Goal: Information Seeking & Learning: Check status

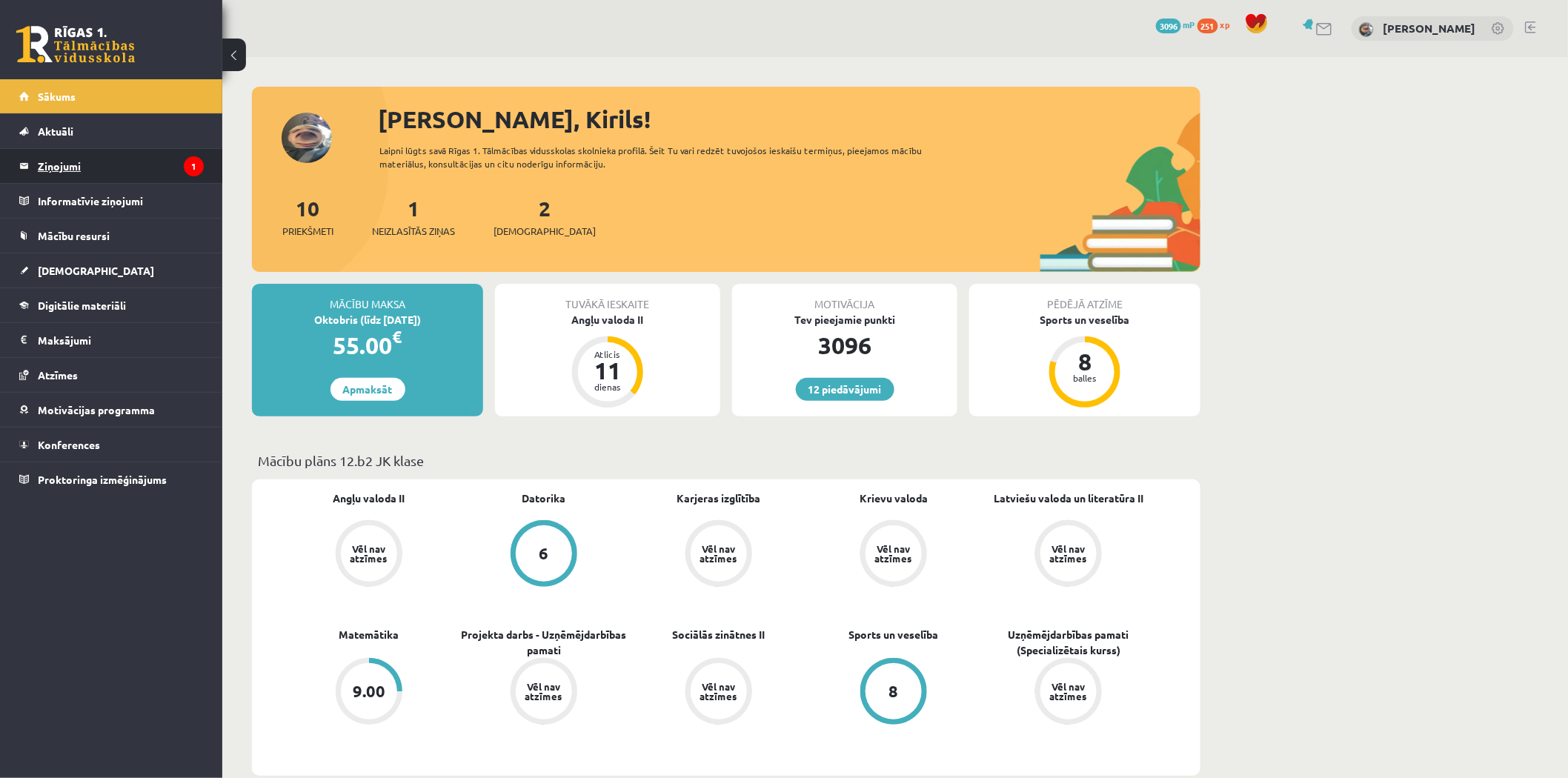
click at [129, 154] on legend "Ziņojumi 1" at bounding box center [121, 165] width 166 height 34
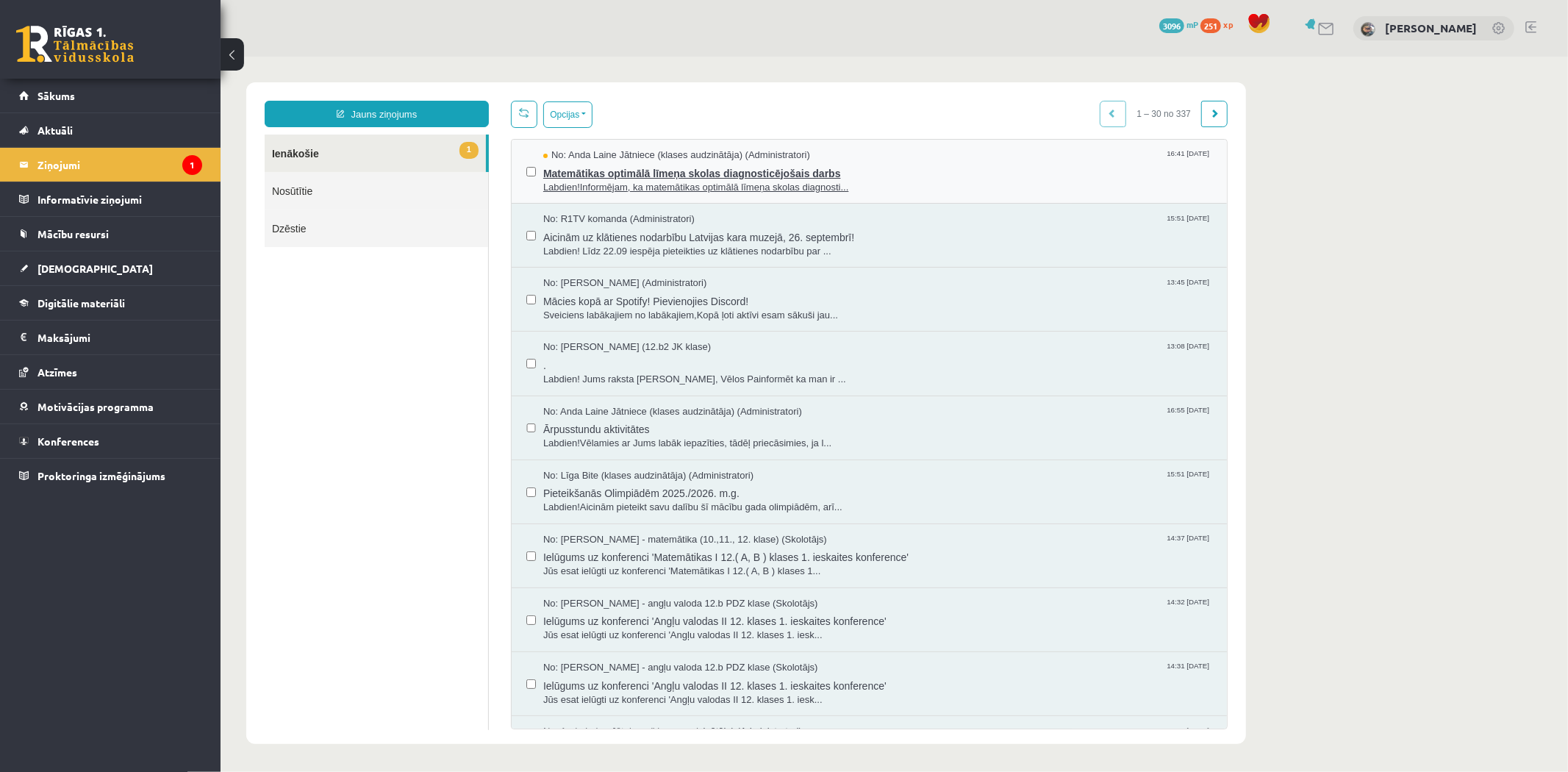
click at [716, 158] on span "No: Anda Laine Jātniece (klases audzinātāja) (Administratori)" at bounding box center [676, 154] width 267 height 14
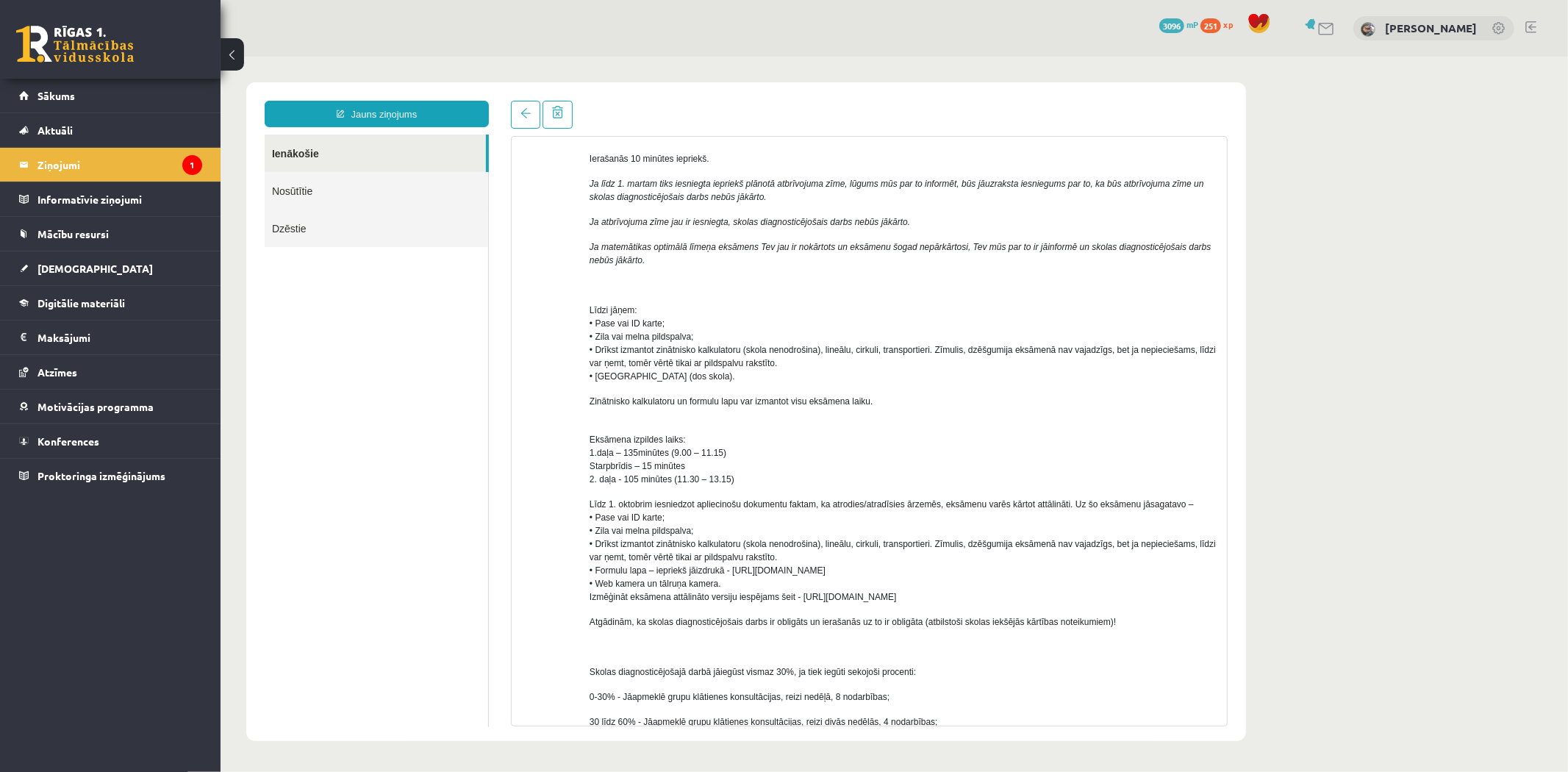
scroll to position [182, 0]
click at [649, 507] on span "Līdz 1. oktobrim iesniedzot apliecinošu dokumentu faktam, ka atrodies/atradīsie…" at bounding box center [902, 547] width 626 height 103
click at [651, 507] on span "Līdz 1. oktobrim iesniedzot apliecinošu dokumentu faktam, ka atrodies/atradīsie…" at bounding box center [902, 547] width 626 height 103
drag, startPoint x: 615, startPoint y: 582, endPoint x: 638, endPoint y: 575, distance: 24.0
click at [638, 575] on span "Līdz 1. oktobrim iesniedzot apliecinošu dokumentu faktam, ka atrodies/atradīsie…" at bounding box center [902, 547] width 626 height 103
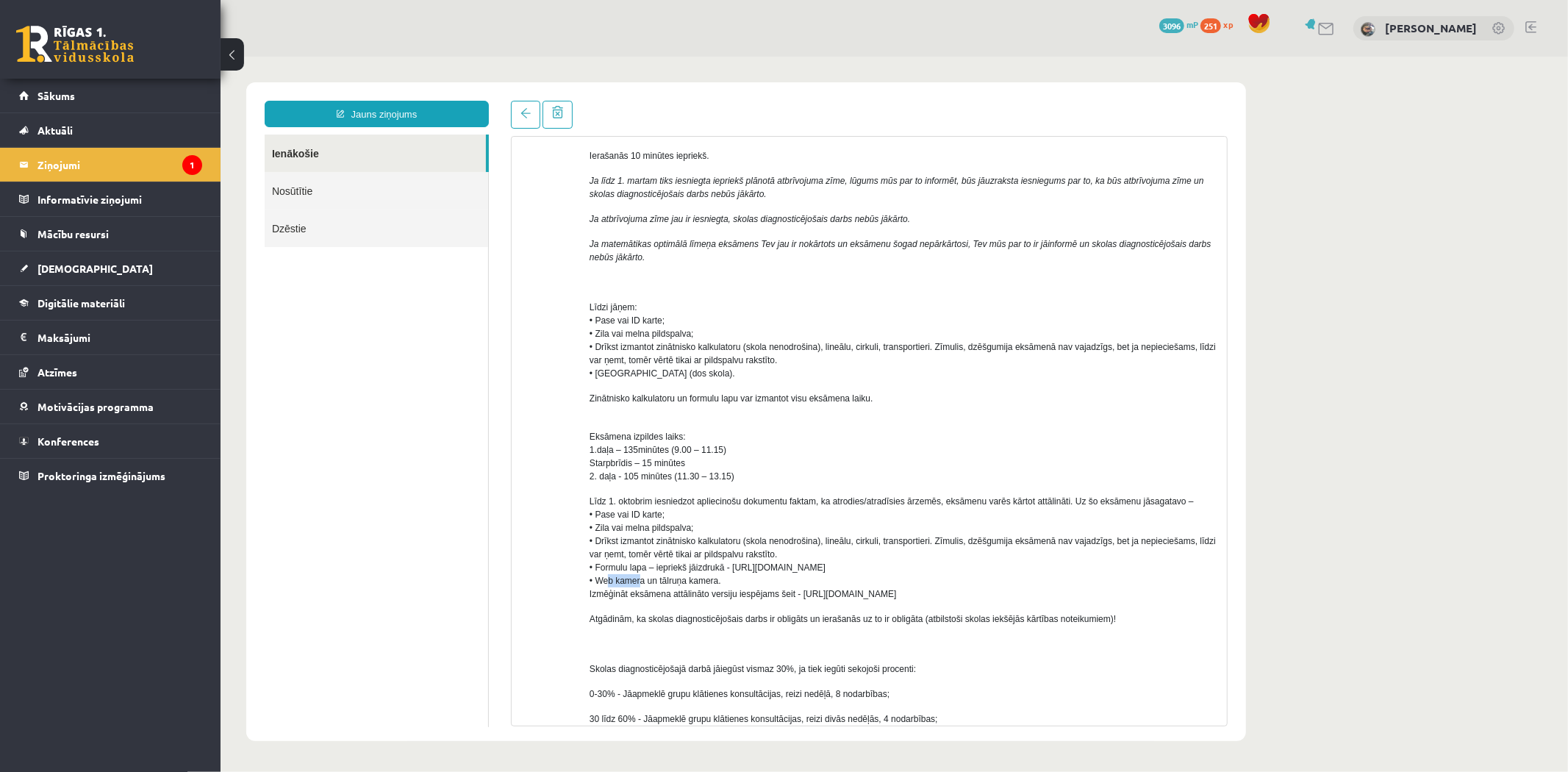
click at [640, 575] on span "Līdz 1. oktobrim iesniedzot apliecinošu dokumentu faktam, ka atrodies/atradīsie…" at bounding box center [902, 547] width 626 height 103
drag, startPoint x: 688, startPoint y: 580, endPoint x: 698, endPoint y: 580, distance: 10.0
click at [698, 580] on span "Līdz 1. oktobrim iesniedzot apliecinošu dokumentu faktam, ka atrodies/atradīsie…" at bounding box center [902, 547] width 626 height 103
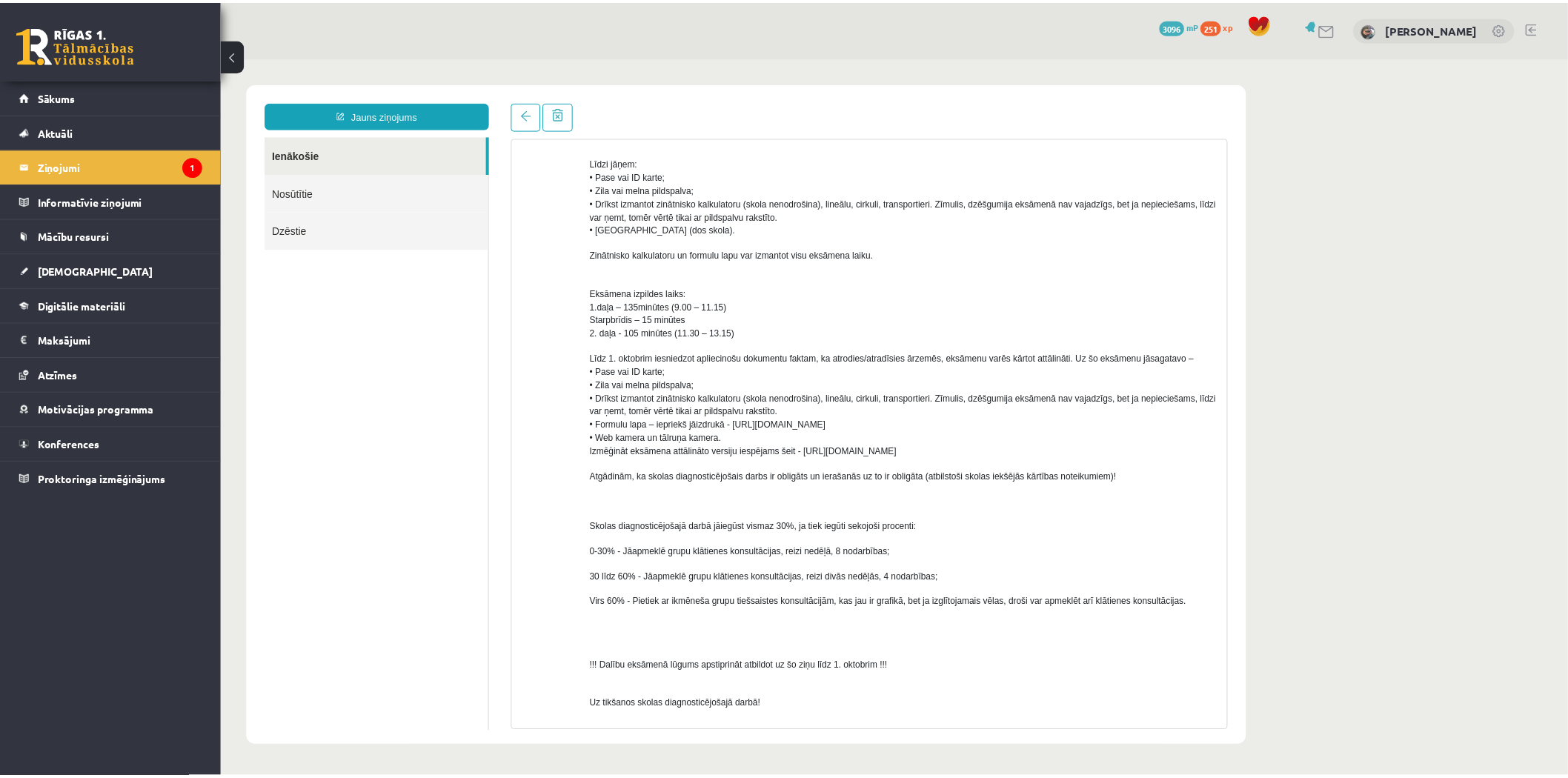
scroll to position [335, 0]
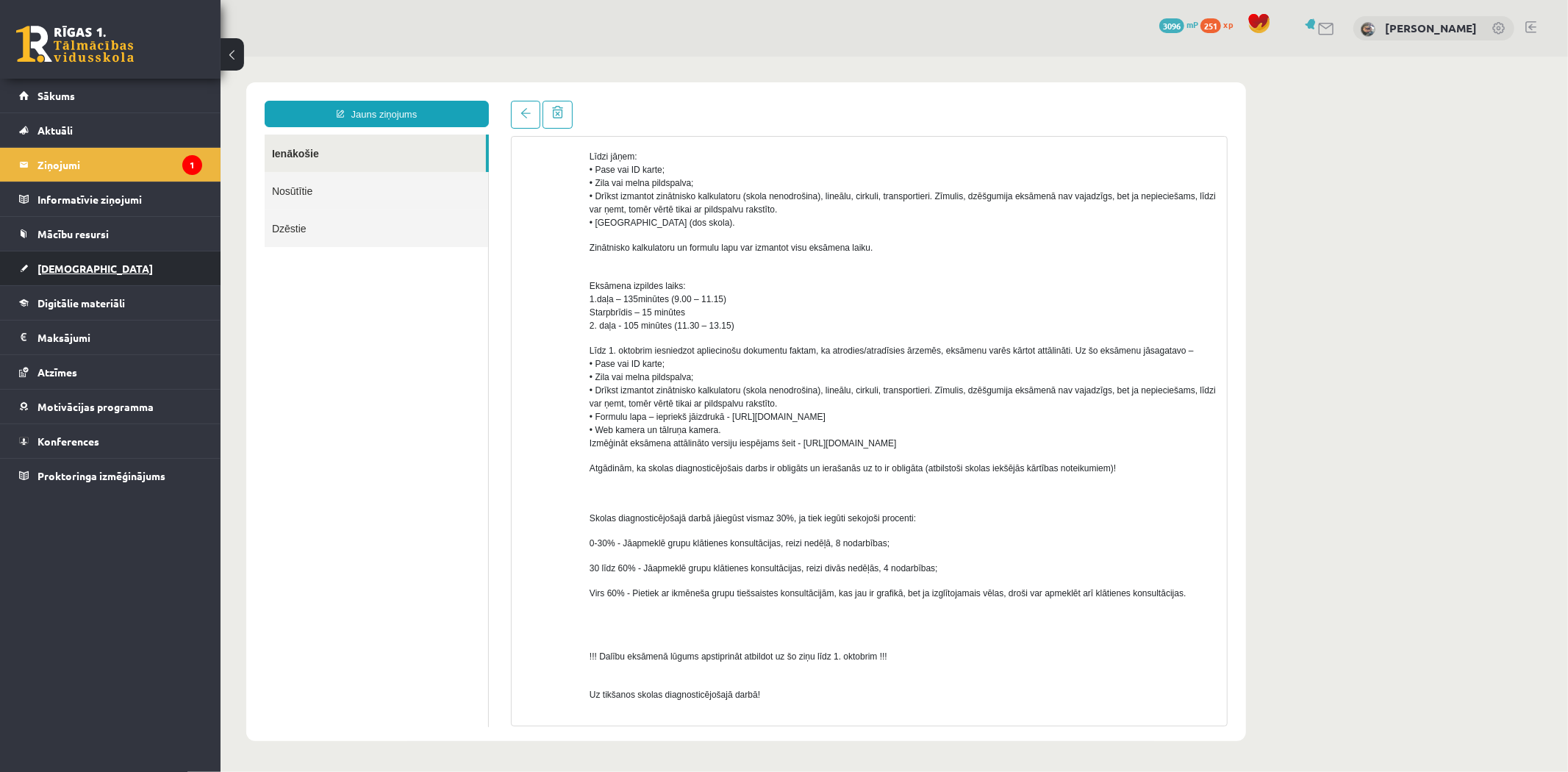
click at [130, 267] on link "[DEMOGRAPHIC_DATA]" at bounding box center [110, 268] width 183 height 34
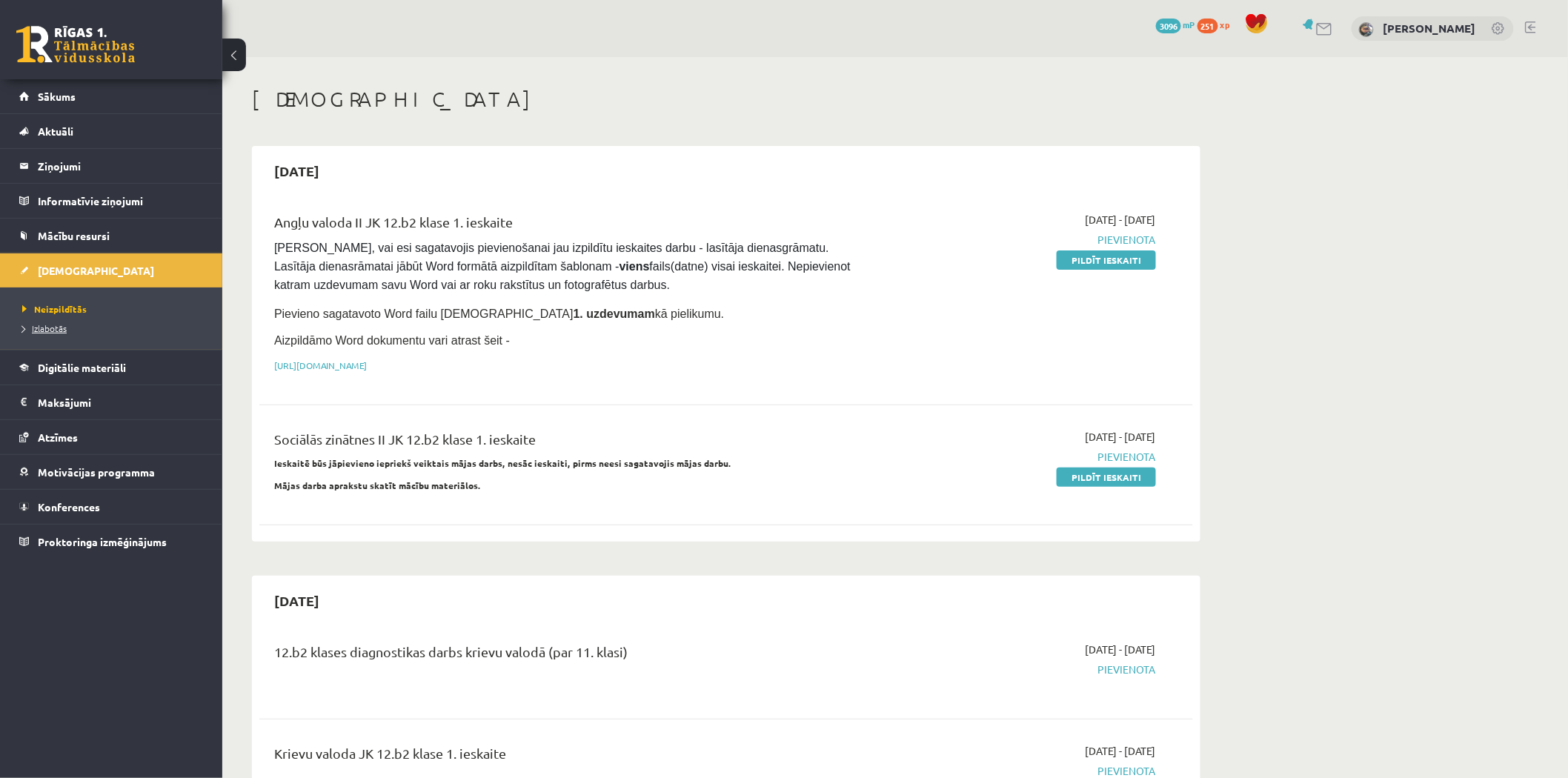
click at [106, 324] on link "Izlabotās" at bounding box center [115, 328] width 186 height 13
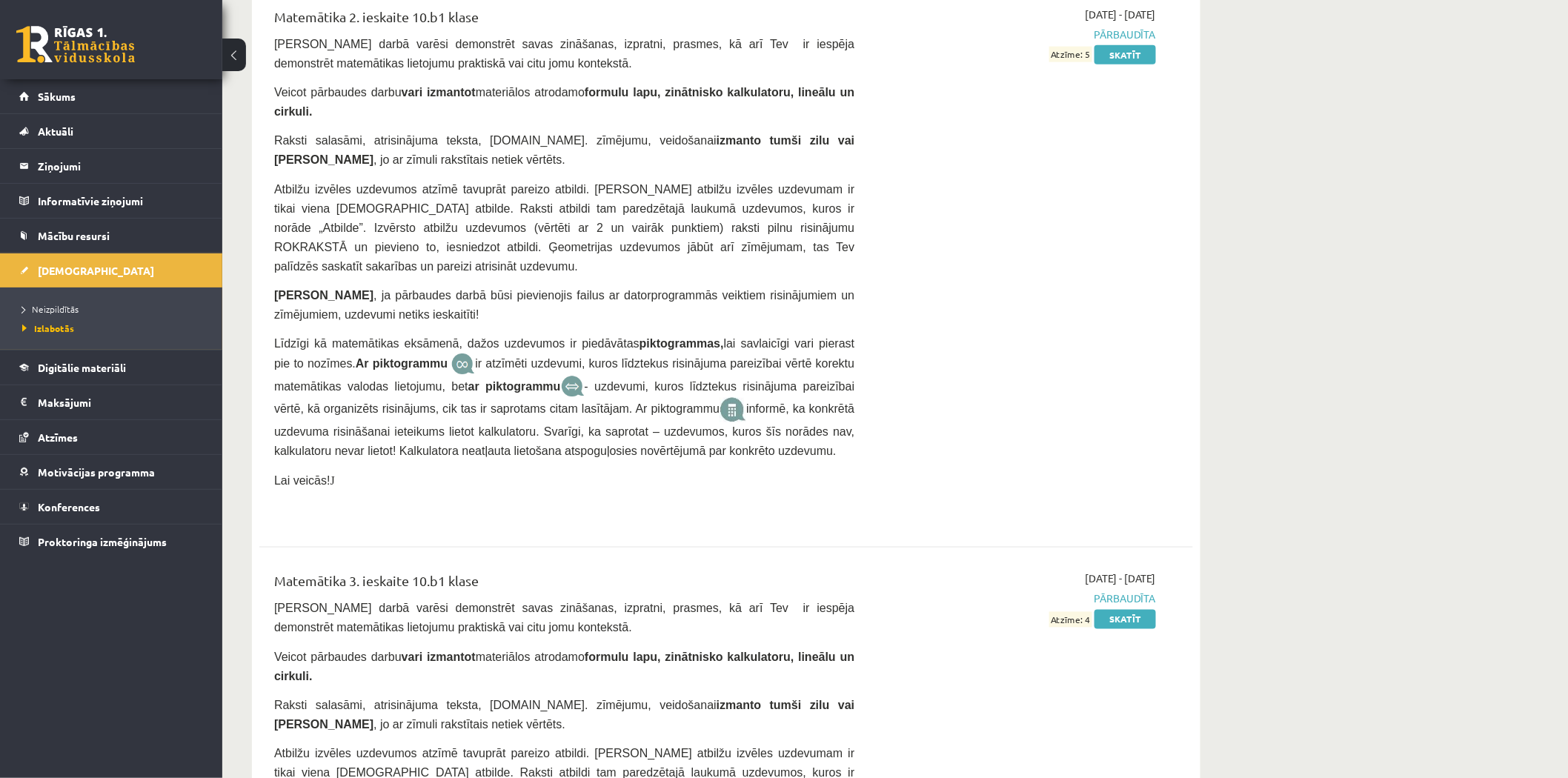
scroll to position [3073, 0]
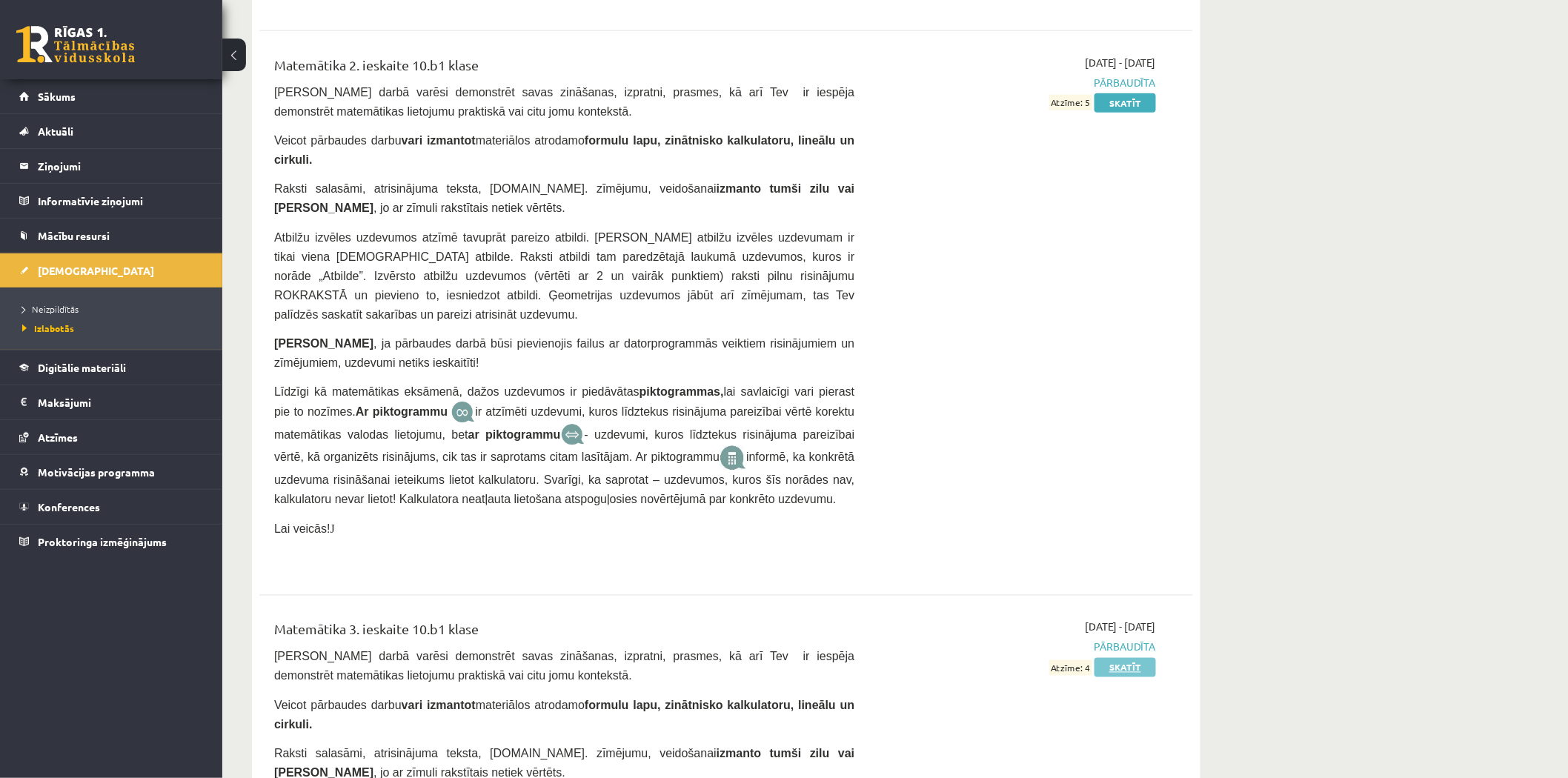
click at [1138, 658] on link "Skatīt" at bounding box center [1125, 667] width 62 height 19
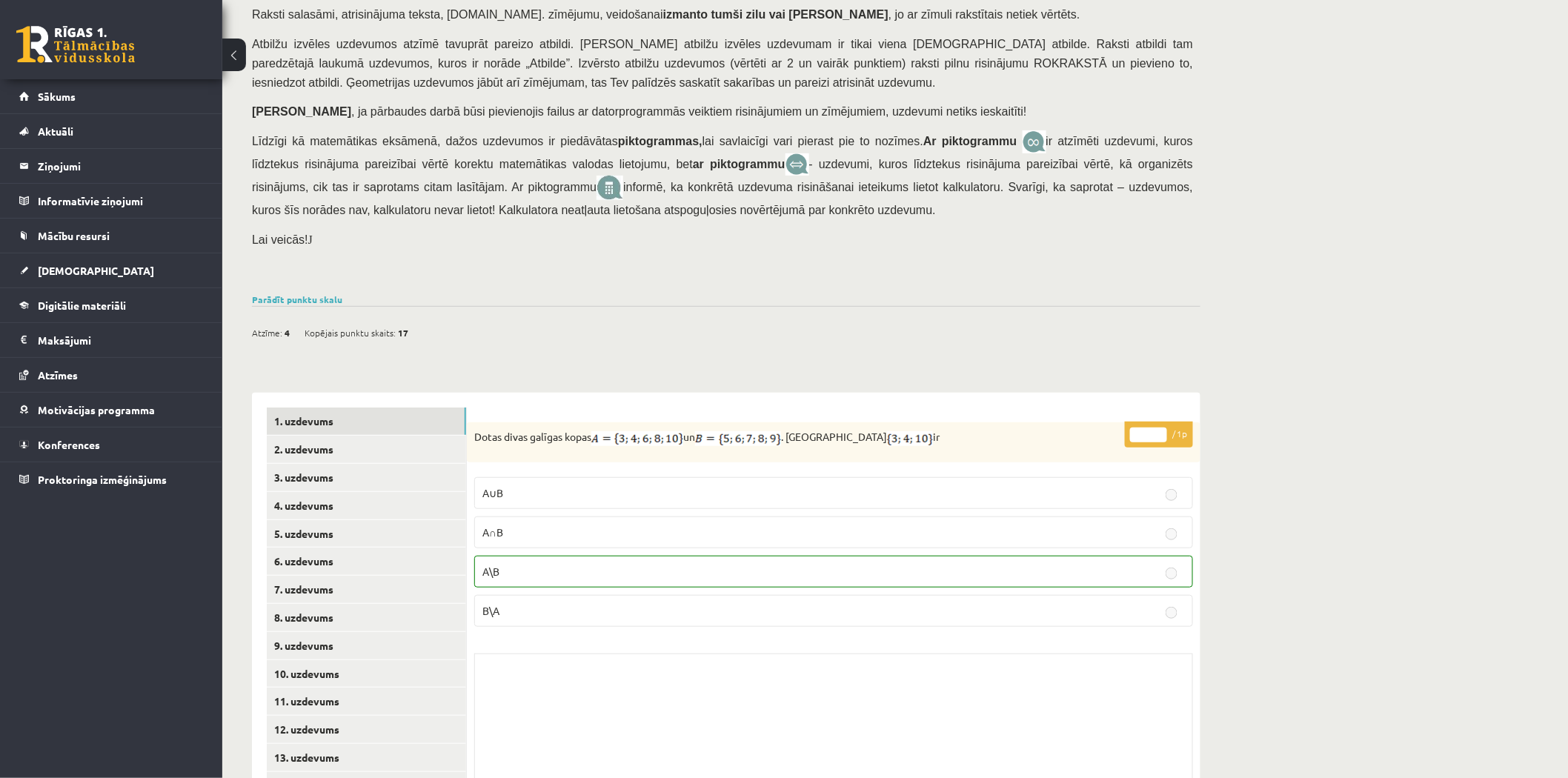
scroll to position [219, 0]
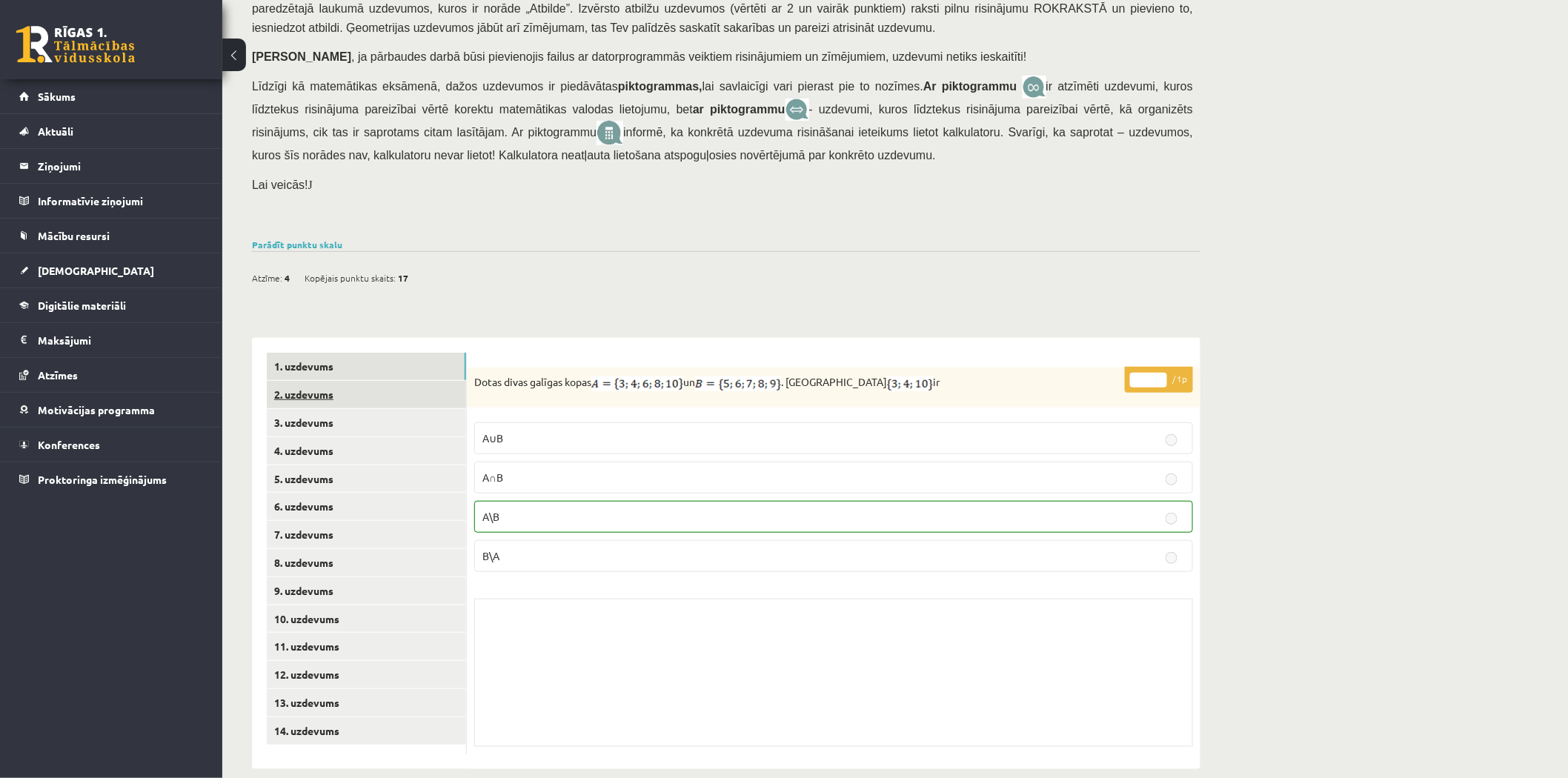
click at [346, 384] on link "2. uzdevums" at bounding box center [366, 394] width 199 height 27
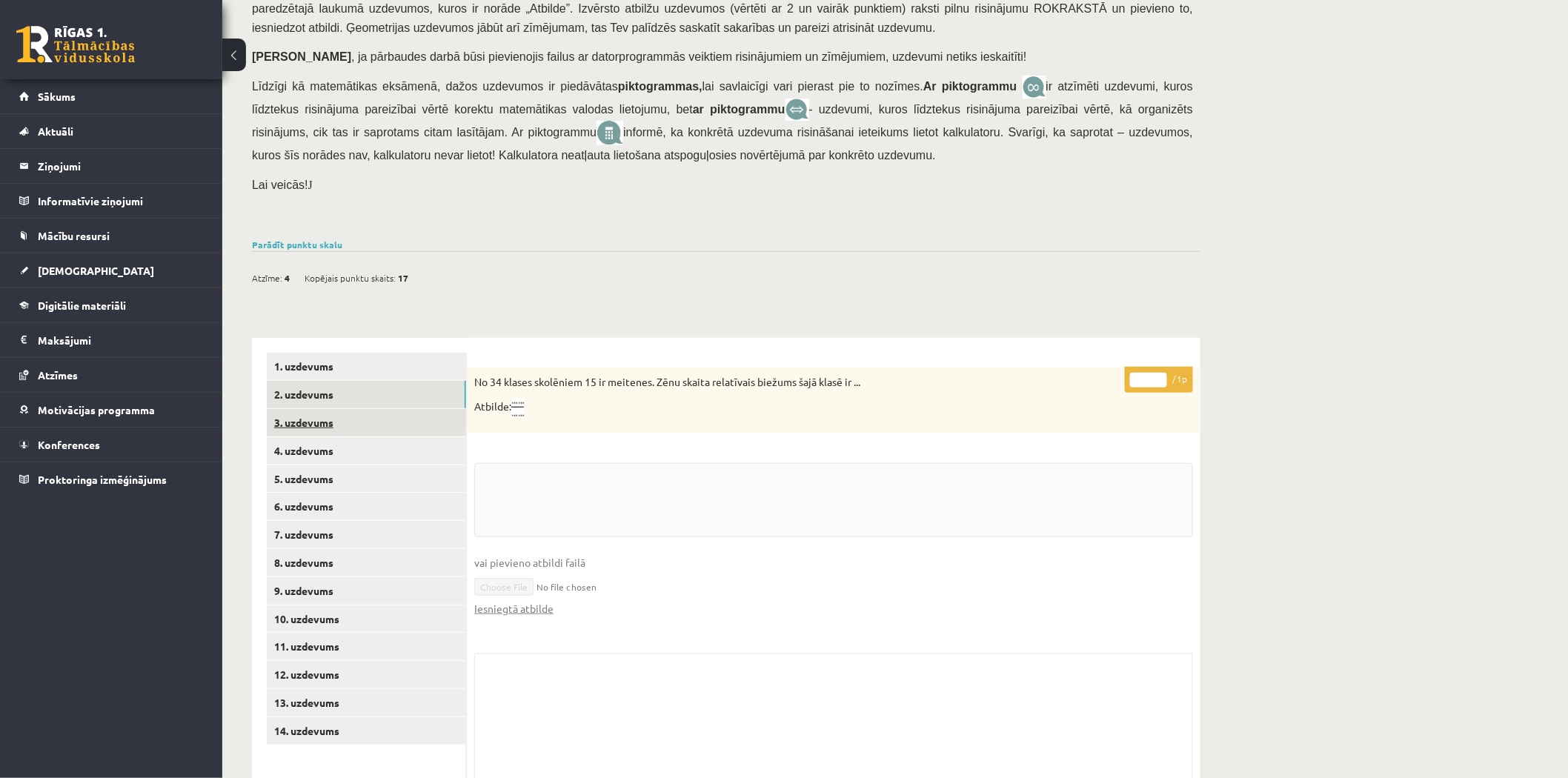
click at [344, 409] on link "3. uzdevums" at bounding box center [366, 423] width 199 height 27
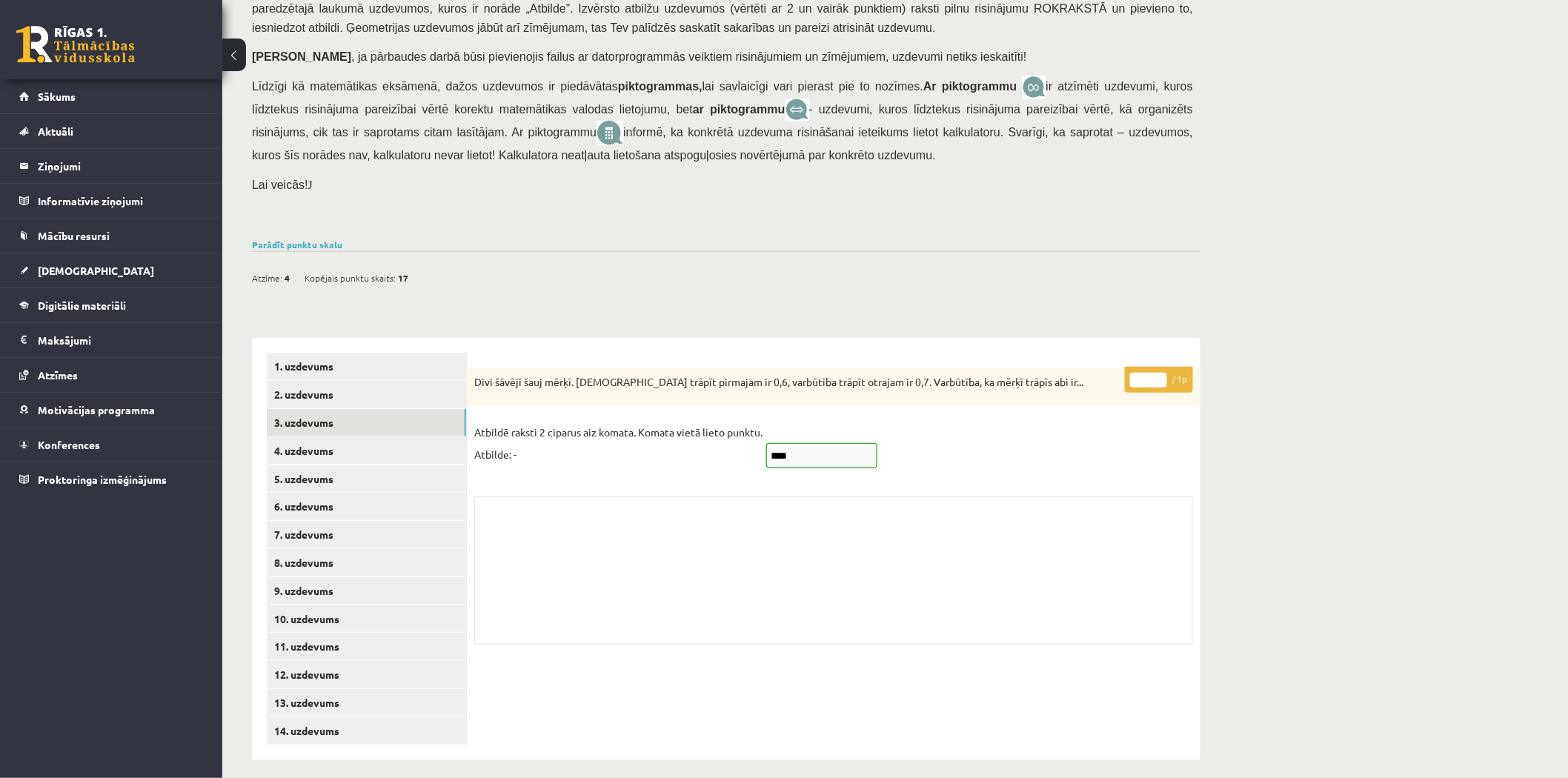
scroll to position [217, 0]
click at [320, 441] on link "4. uzdevums" at bounding box center [366, 452] width 199 height 27
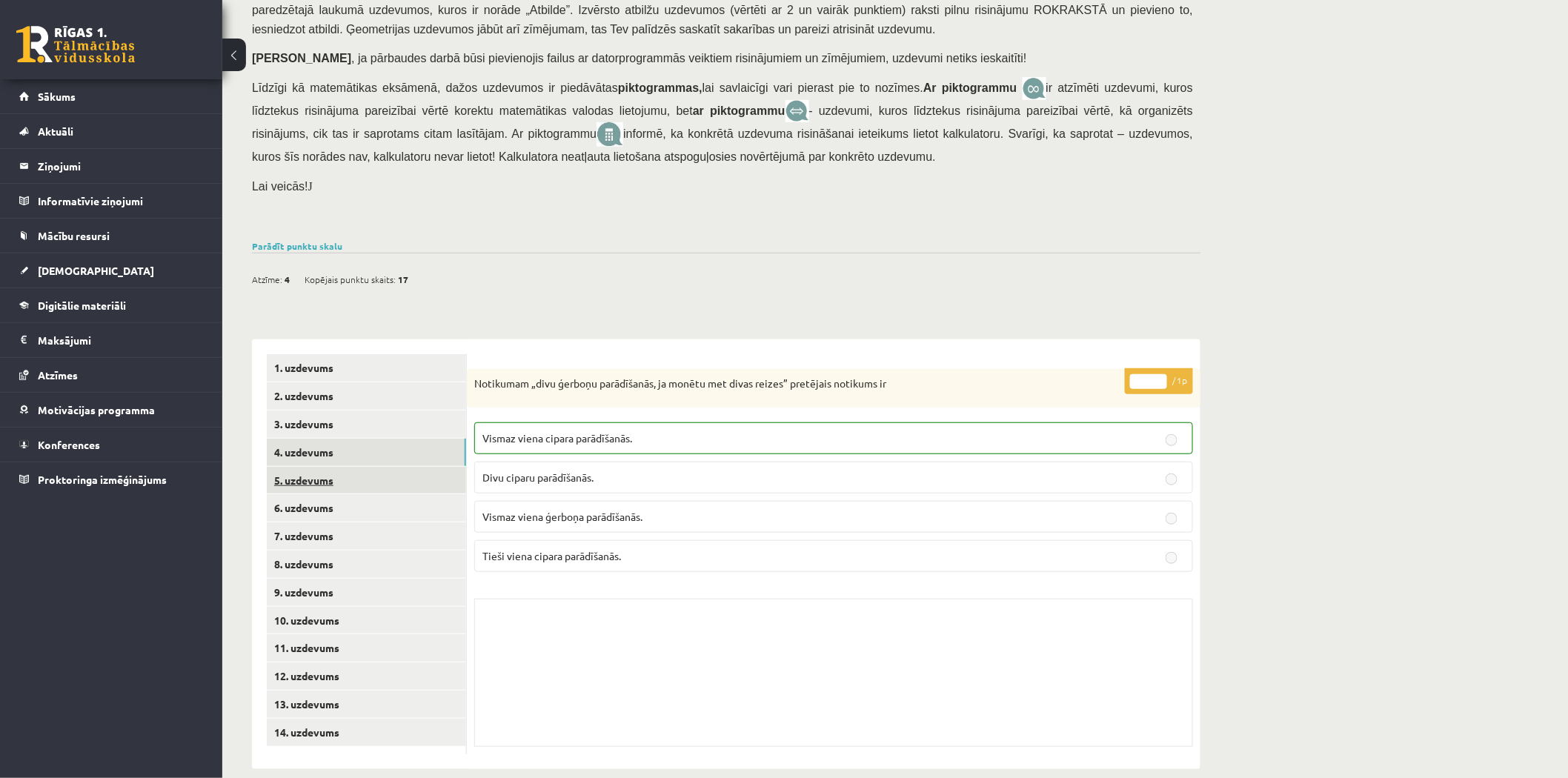
click at [421, 467] on link "5. uzdevums" at bounding box center [366, 480] width 199 height 27
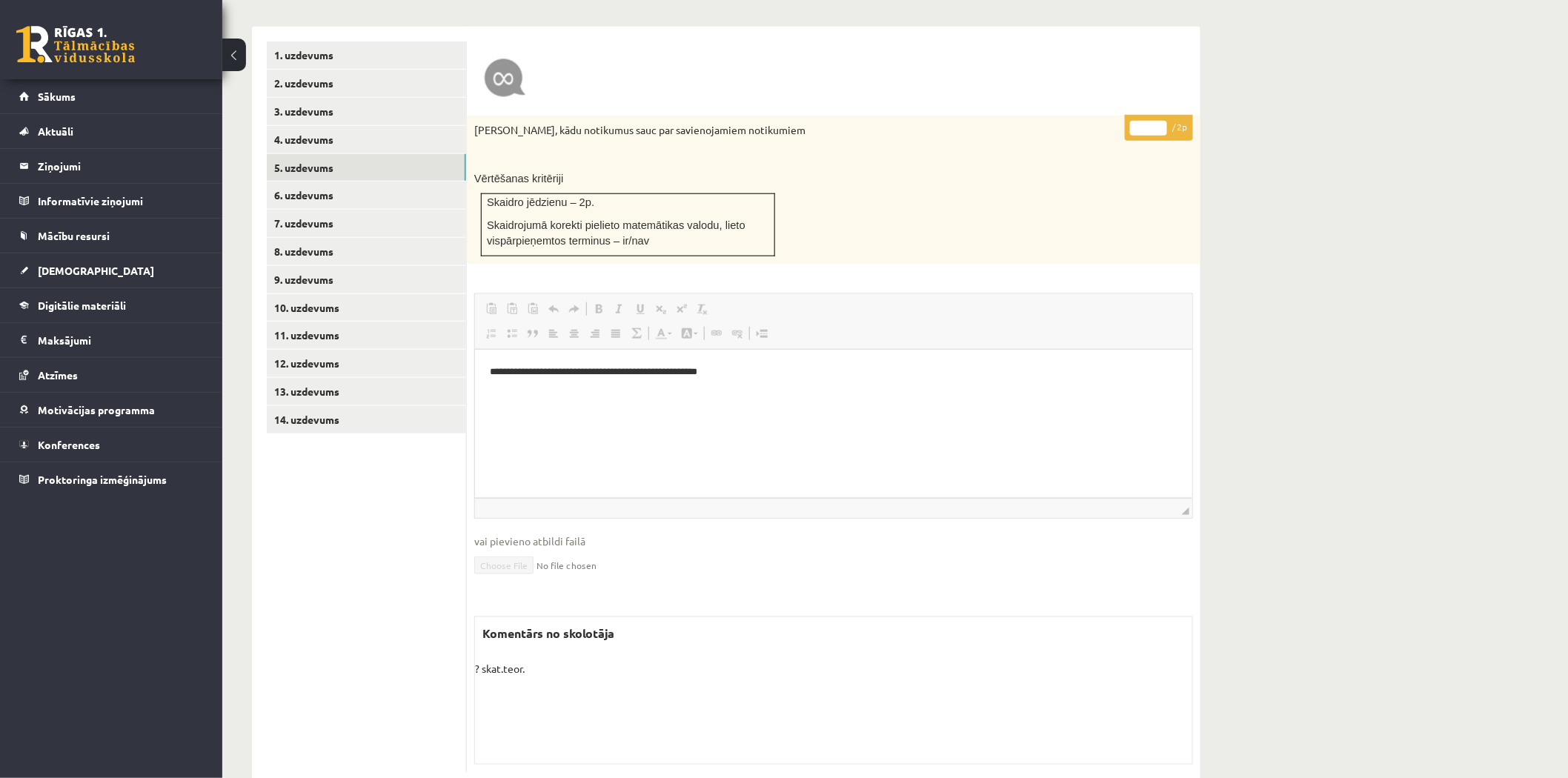
scroll to position [556, 0]
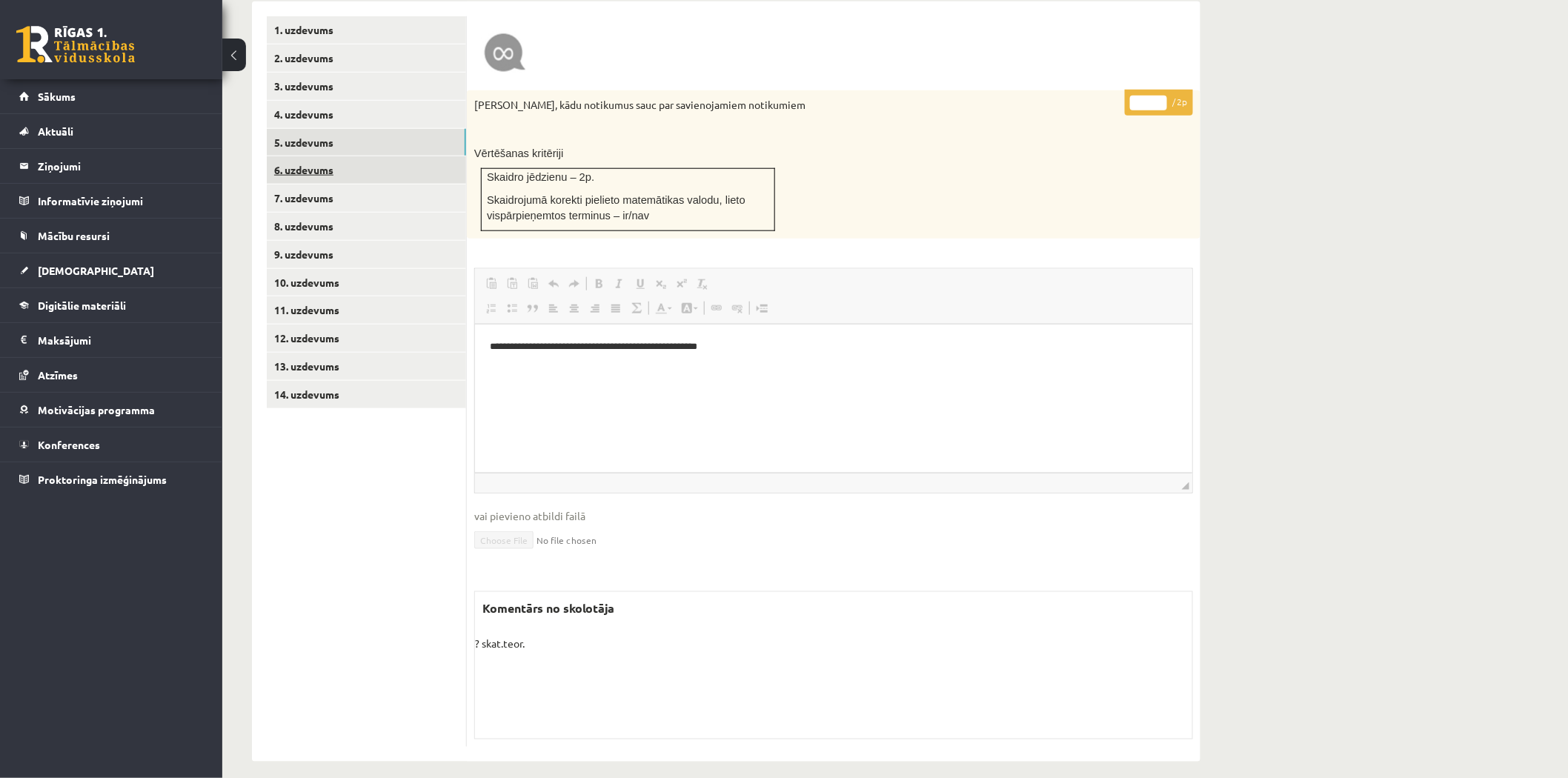
click at [360, 160] on link "6. uzdevums" at bounding box center [366, 170] width 199 height 27
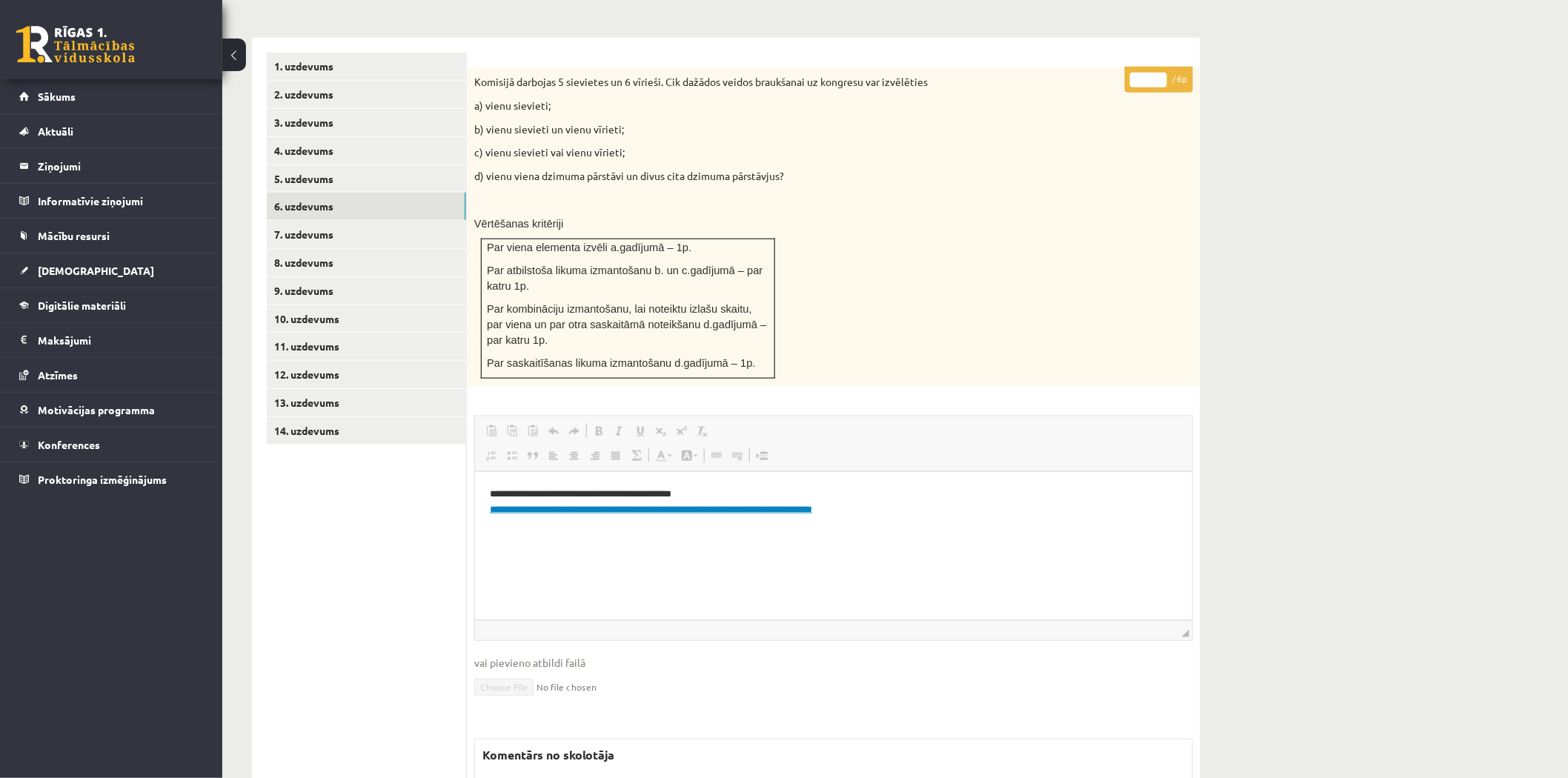
scroll to position [0, 0]
click at [362, 221] on link "7. uzdevums" at bounding box center [366, 234] width 199 height 27
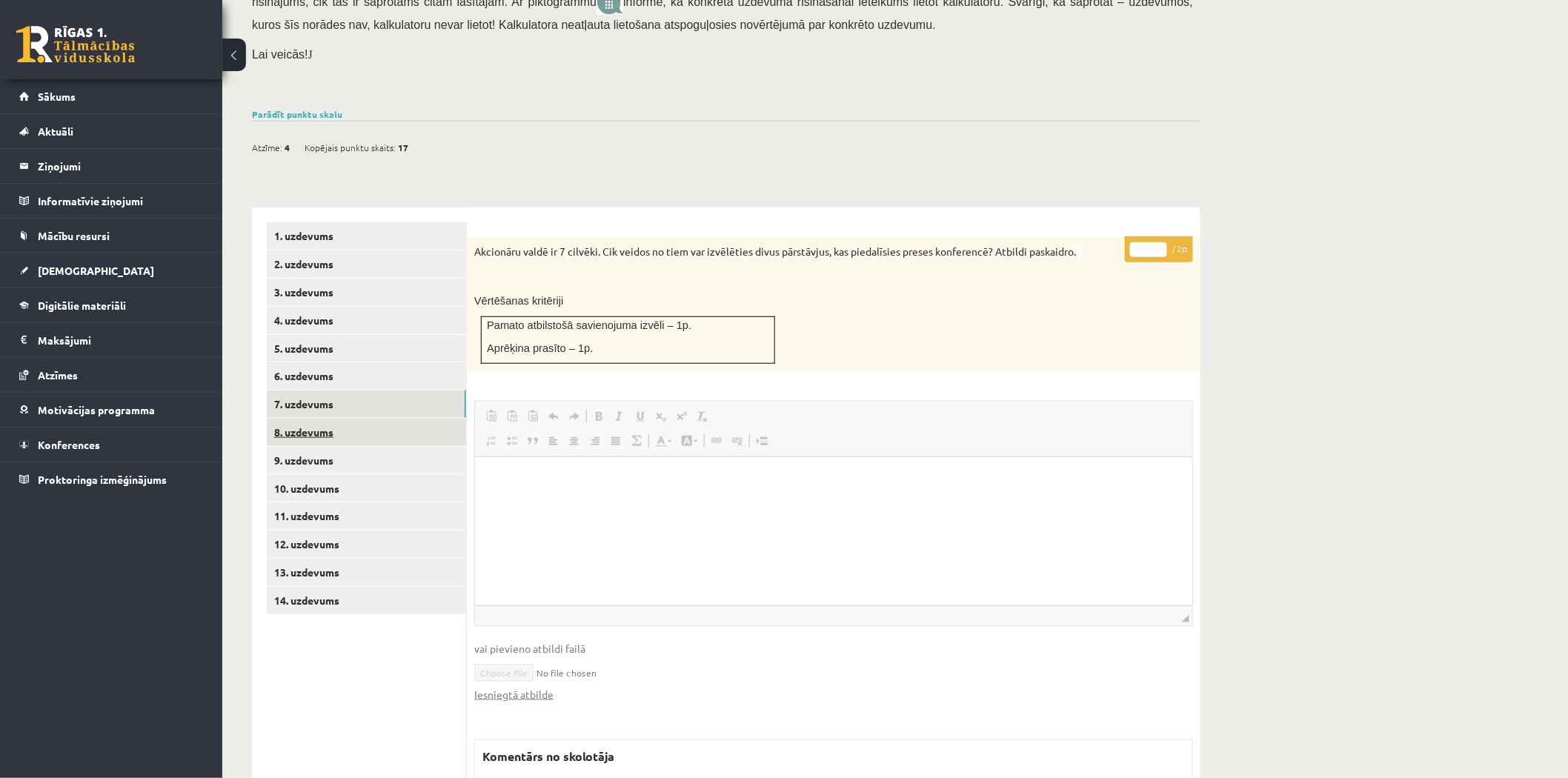
click at [346, 419] on link "8. uzdevums" at bounding box center [366, 432] width 199 height 27
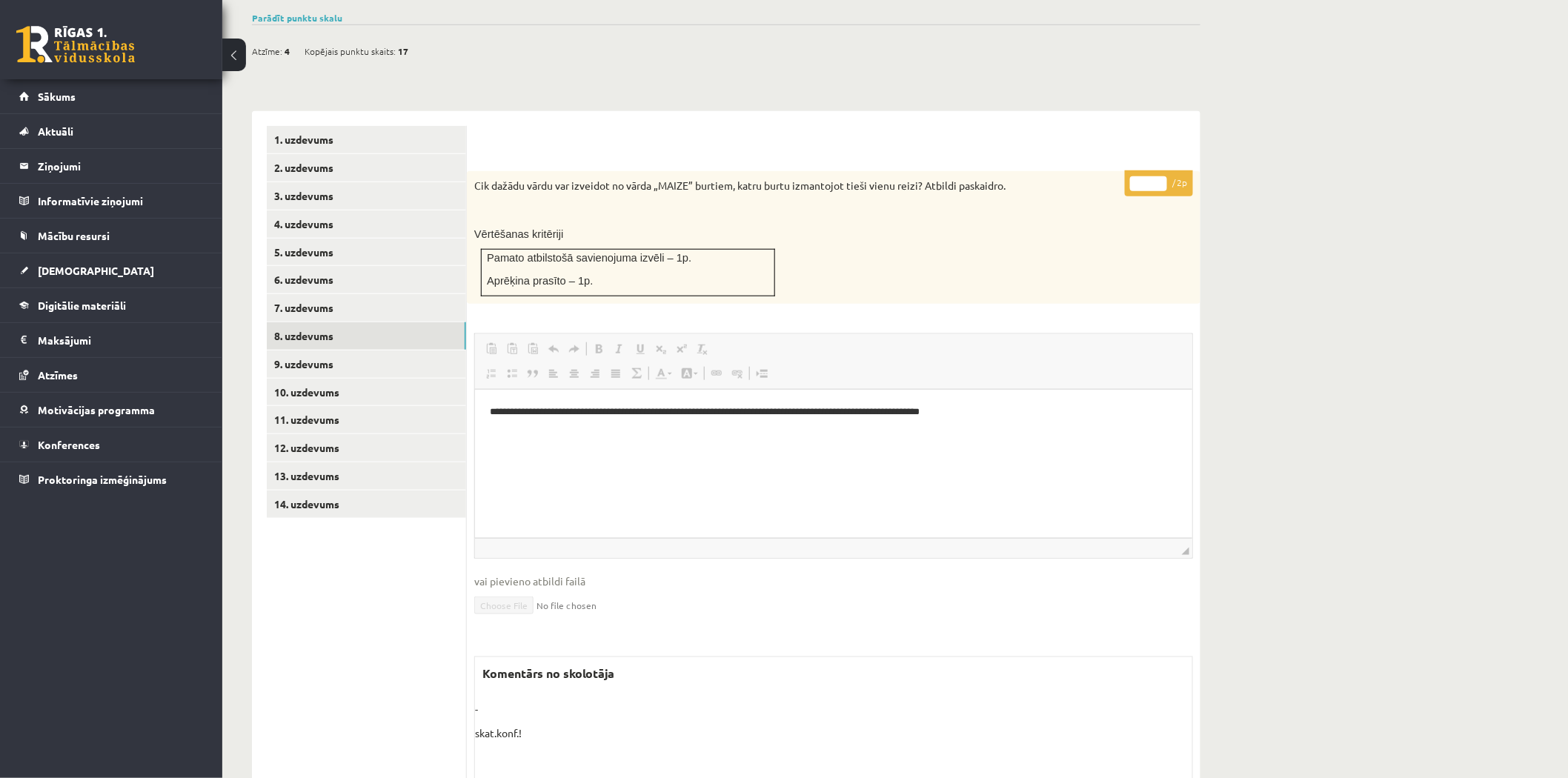
scroll to position [460, 0]
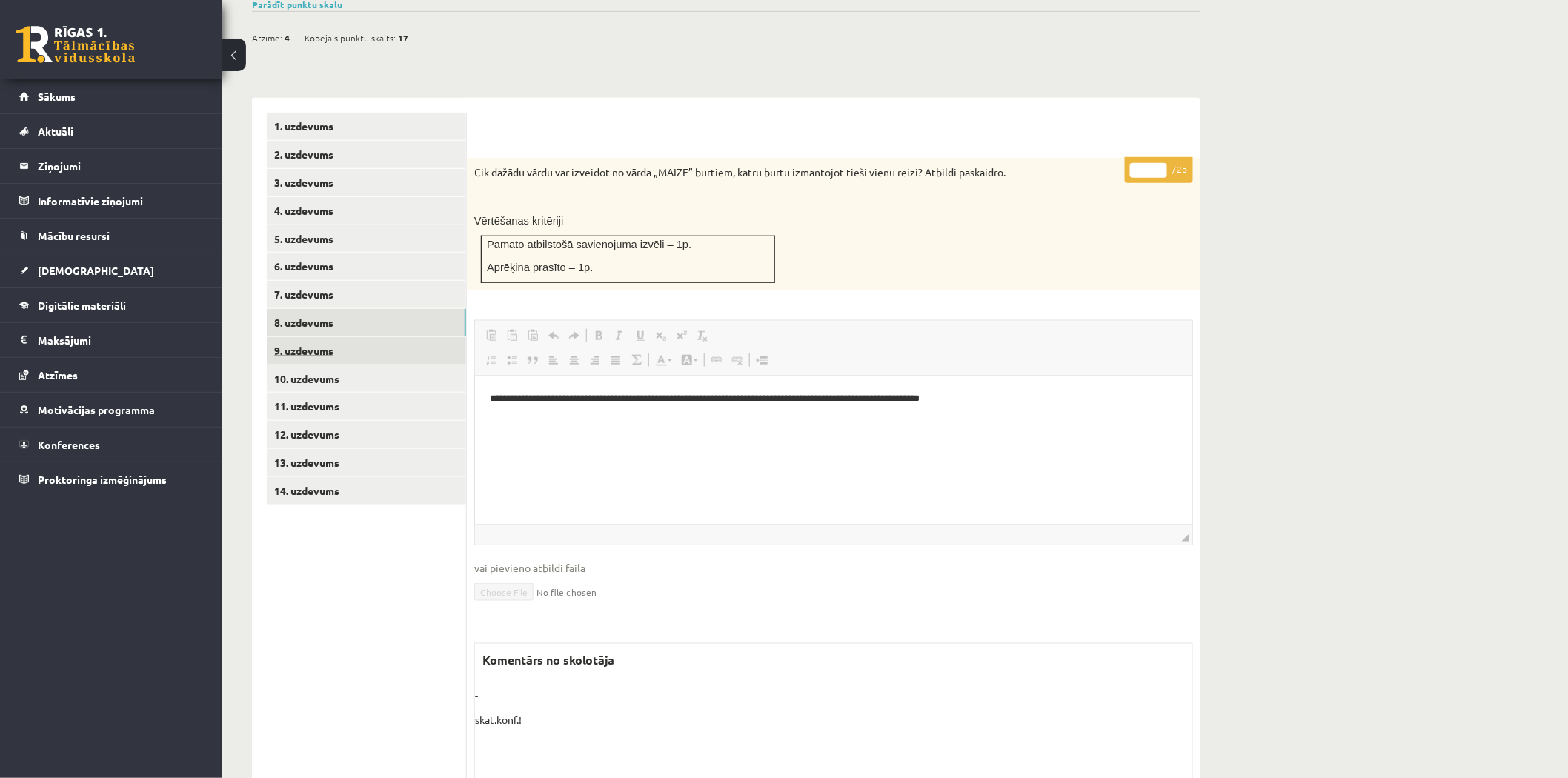
click at [356, 337] on link "9. uzdevums" at bounding box center [366, 350] width 199 height 27
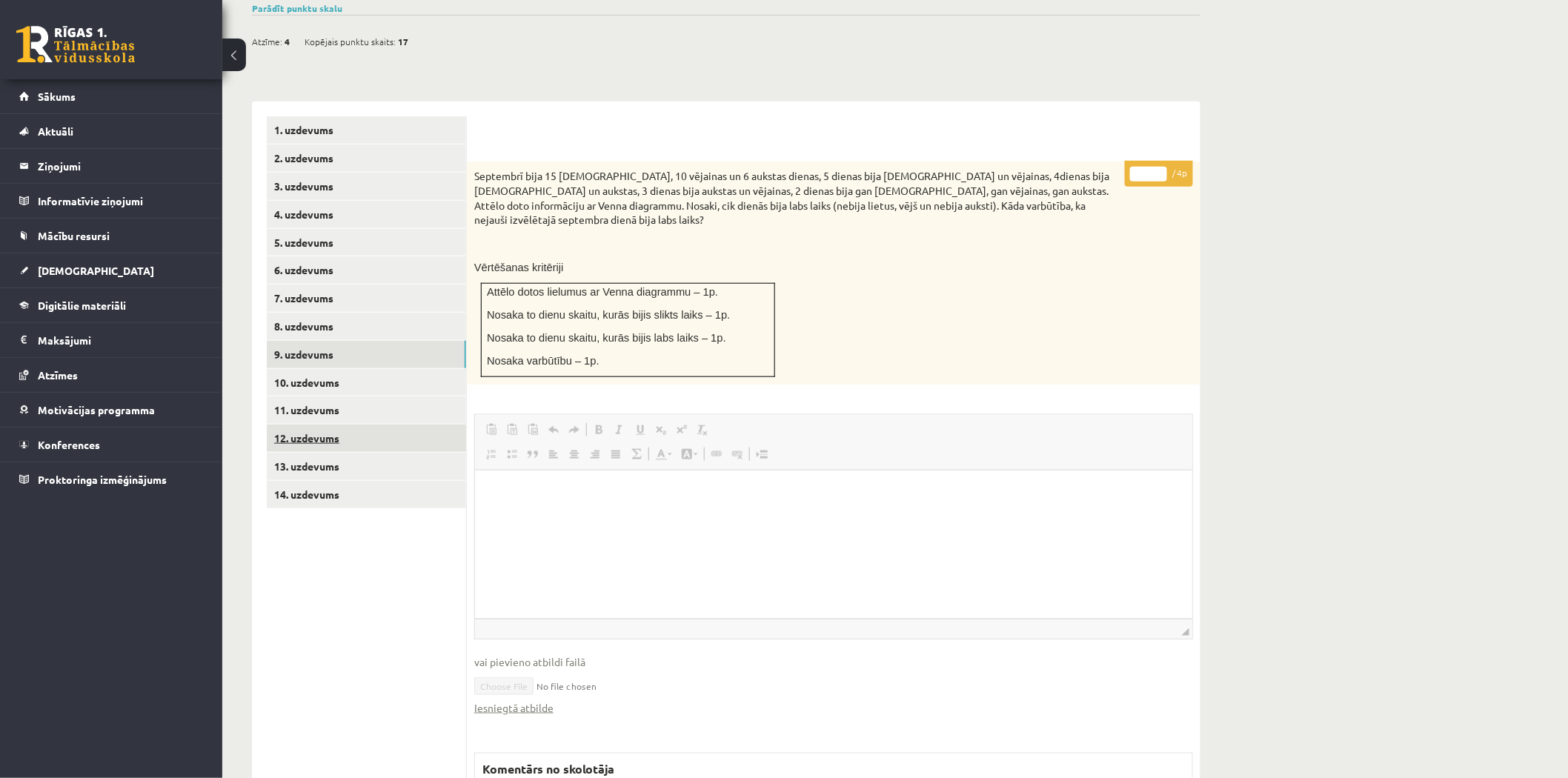
scroll to position [0, 0]
click at [403, 369] on link "10. uzdevums" at bounding box center [366, 382] width 199 height 27
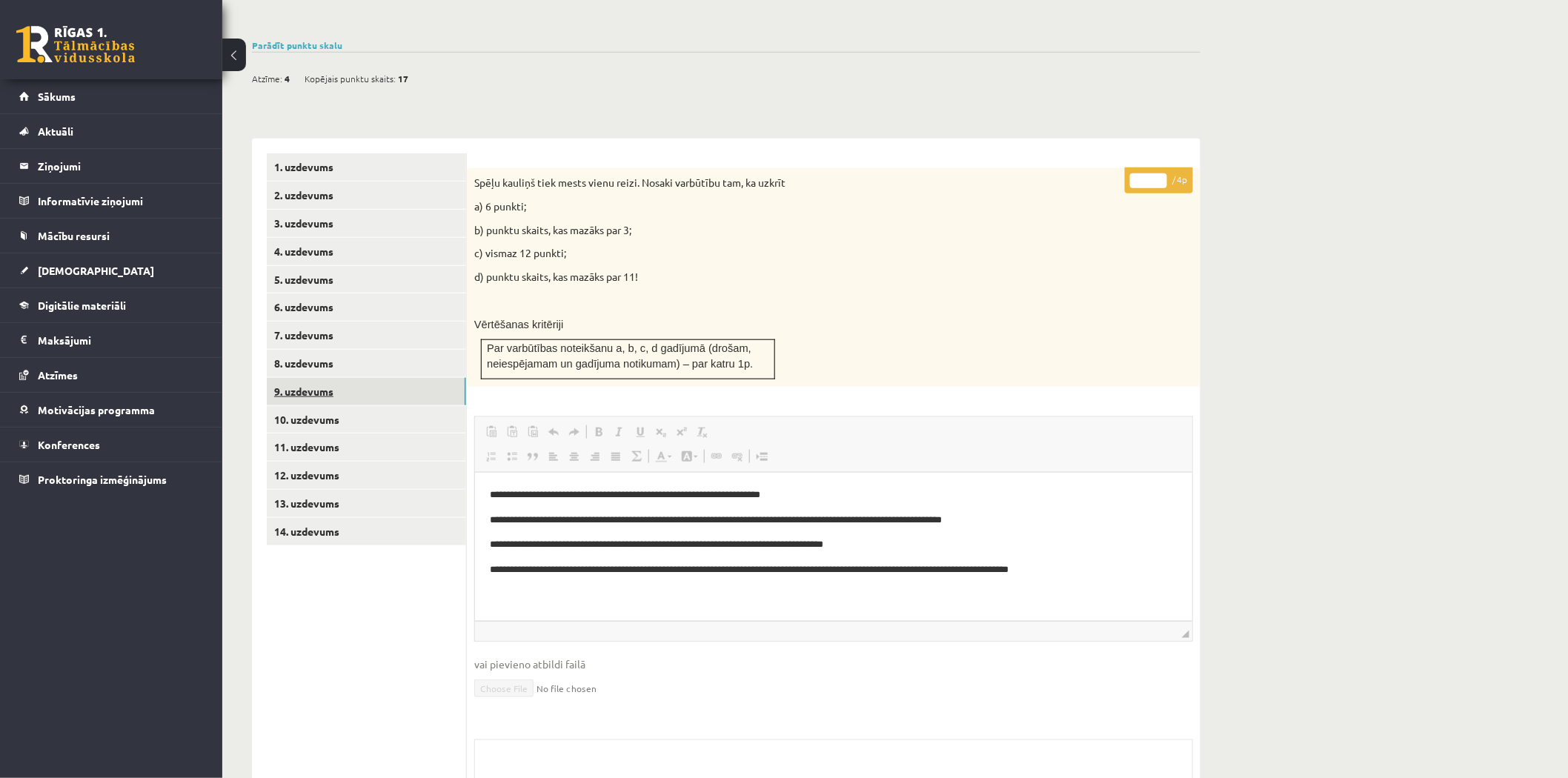
click at [381, 378] on link "9. uzdevums" at bounding box center [366, 391] width 199 height 27
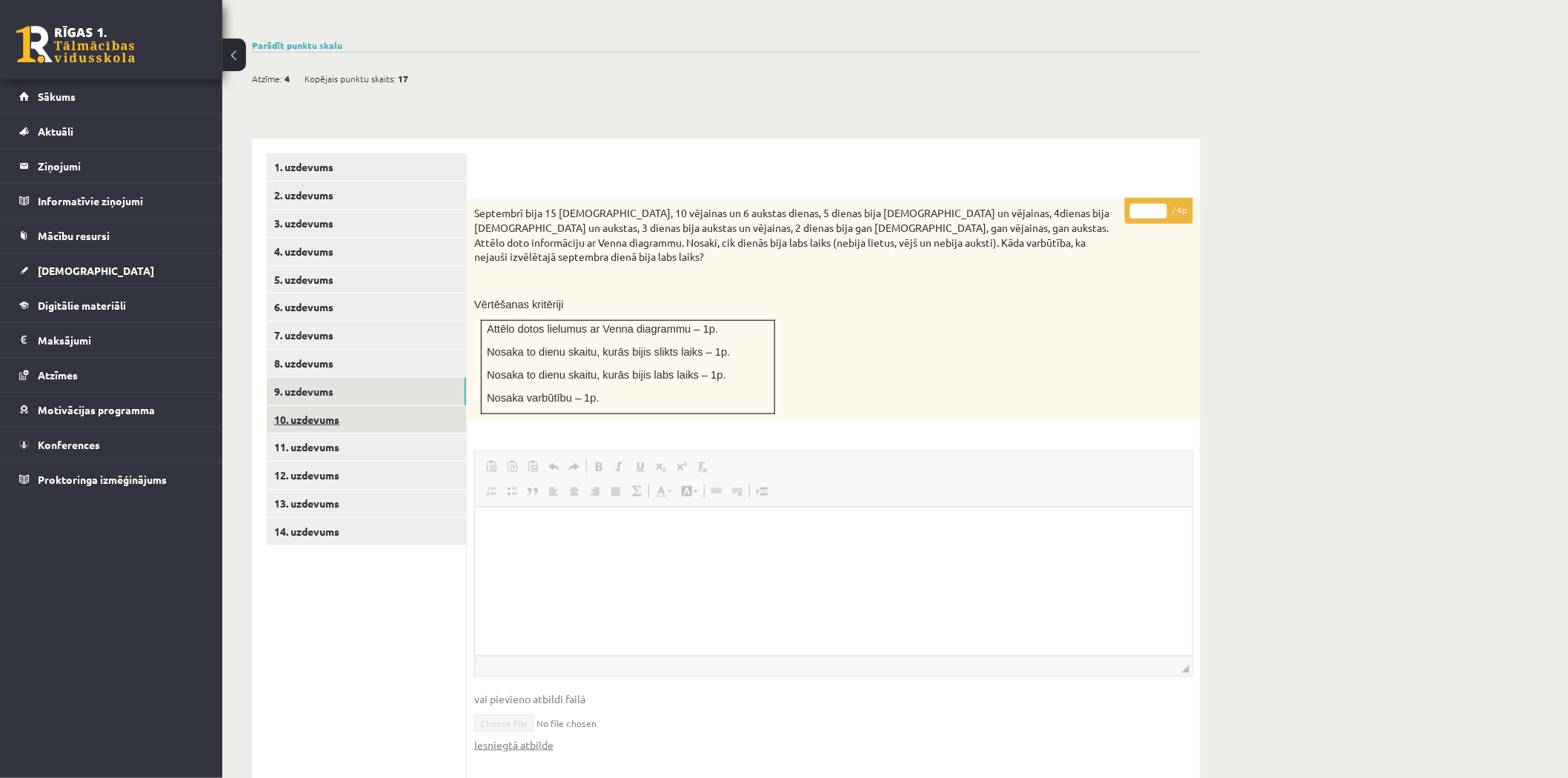
click at [316, 408] on link "10. uzdevums" at bounding box center [366, 419] width 199 height 27
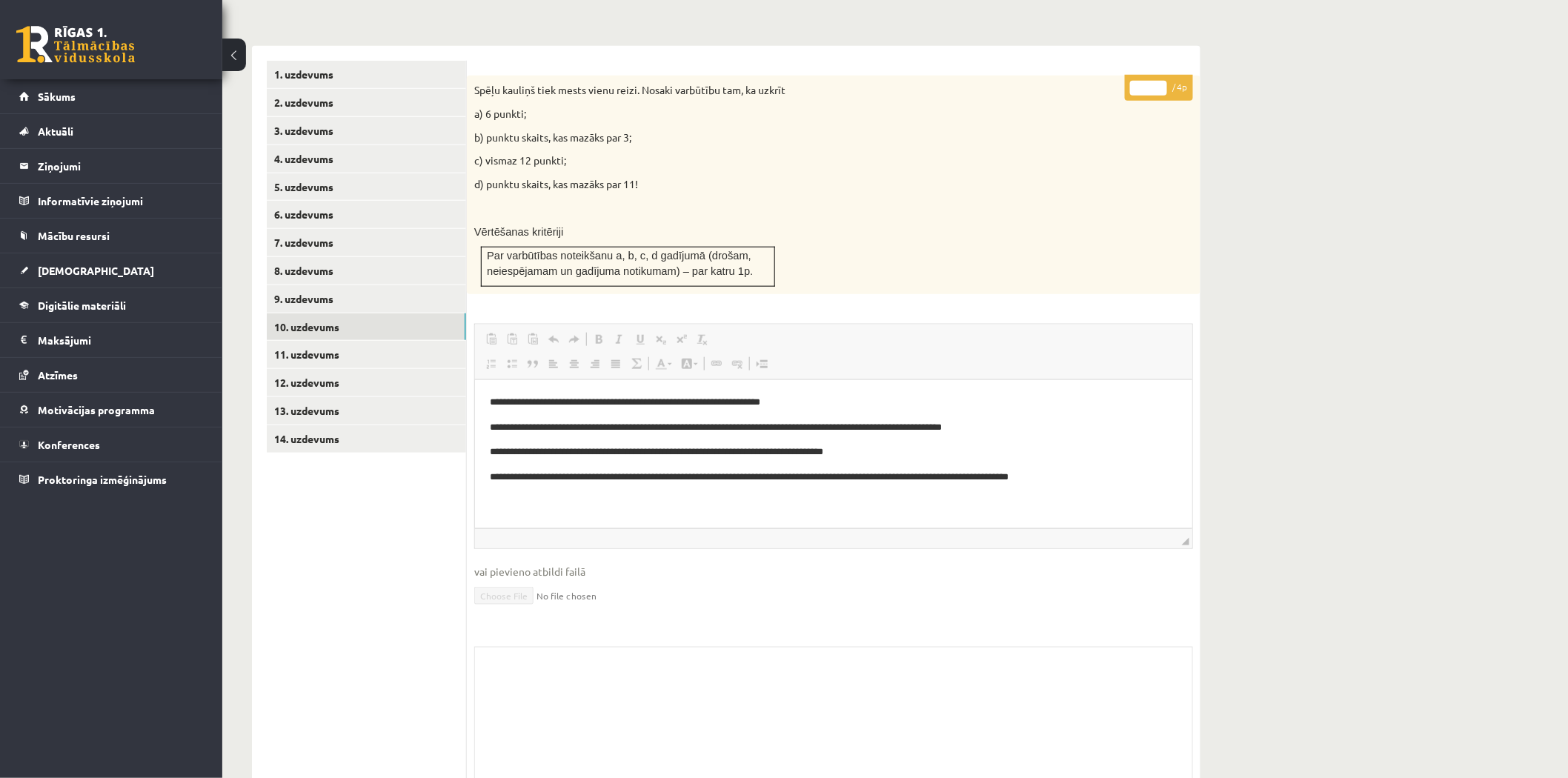
scroll to position [238, 0]
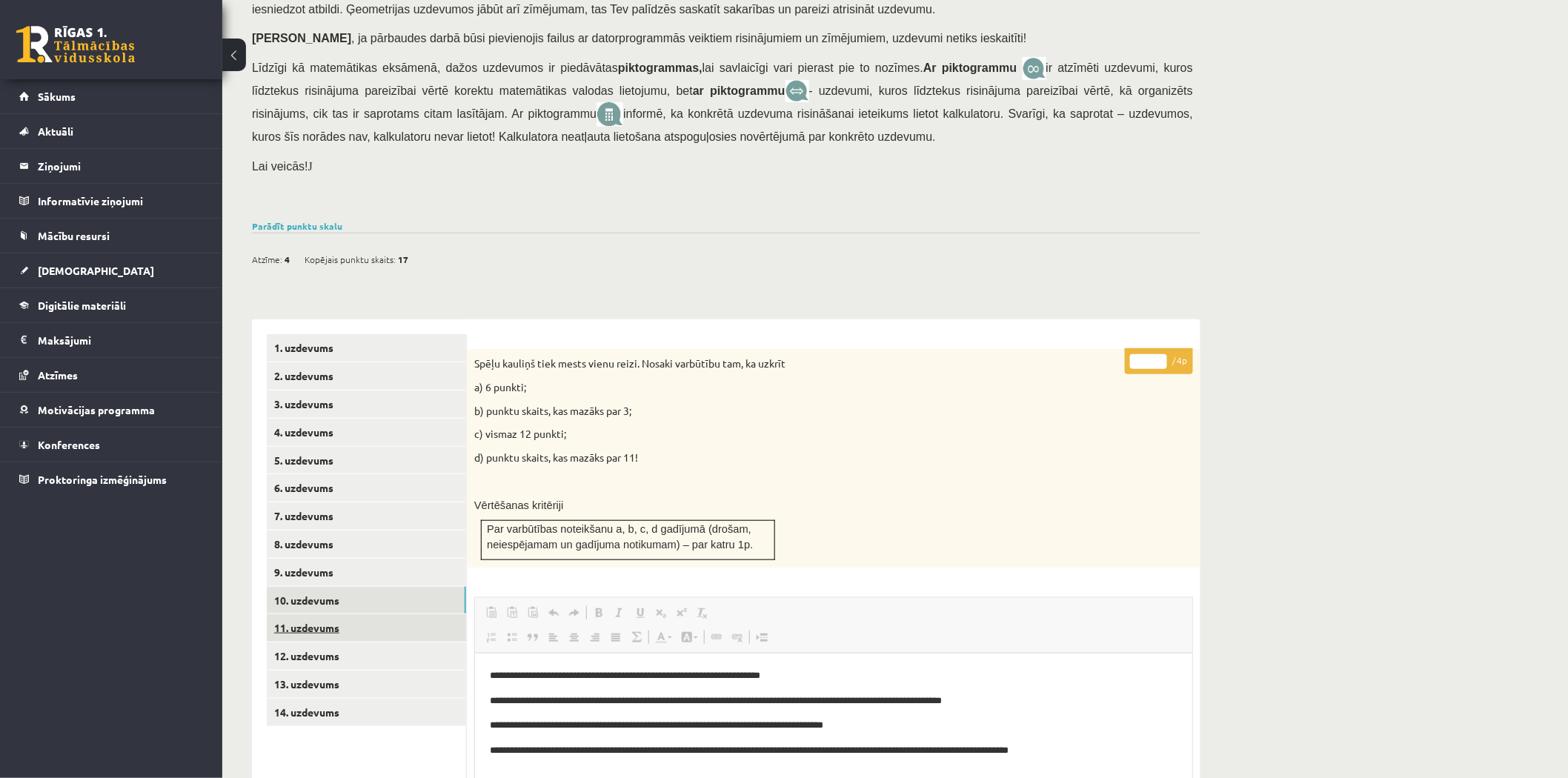
click at [323, 621] on link "11. uzdevums" at bounding box center [366, 628] width 199 height 27
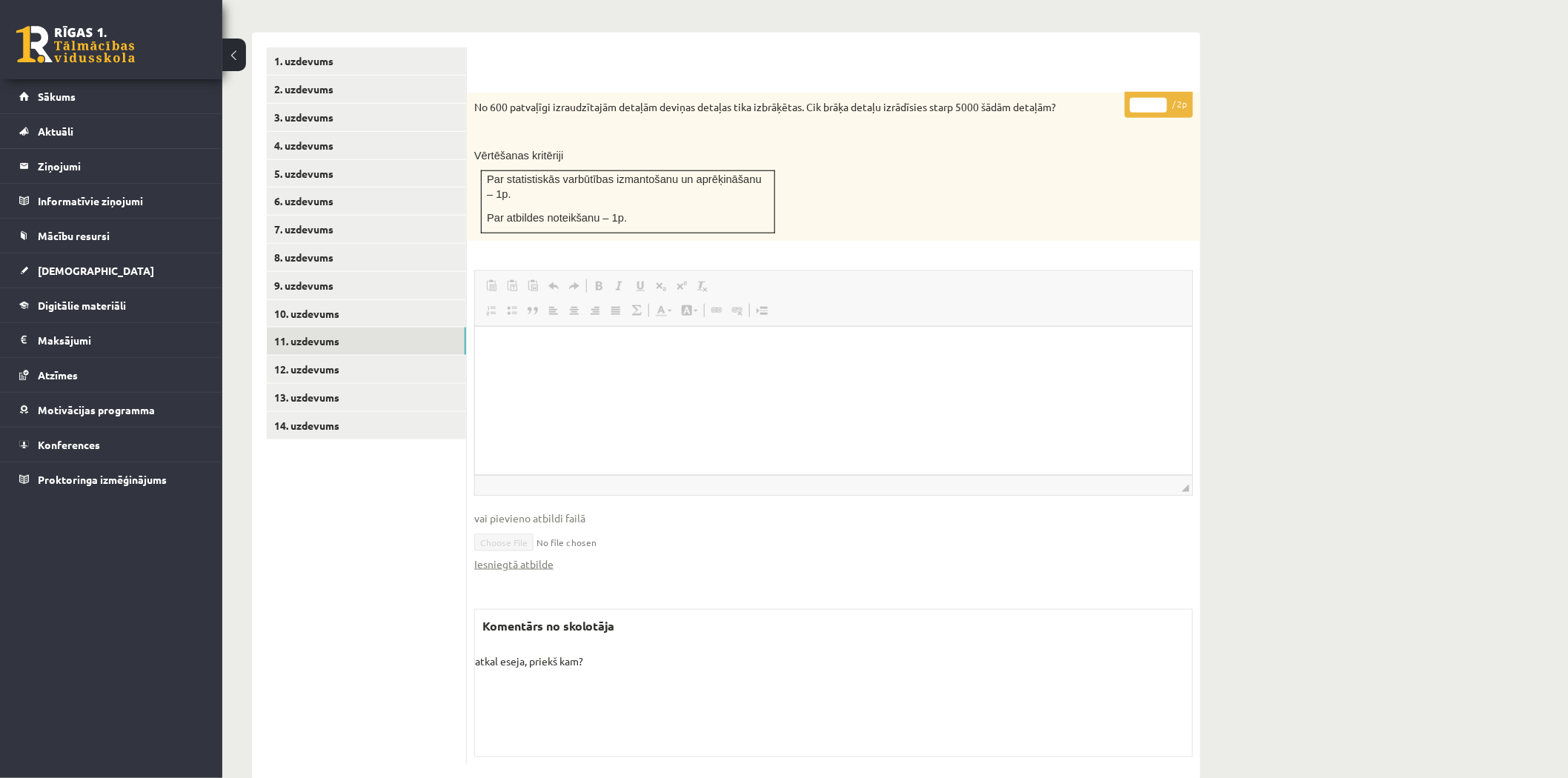
scroll to position [528, 0]
click at [413, 353] on link "12. uzdevums" at bounding box center [366, 366] width 199 height 27
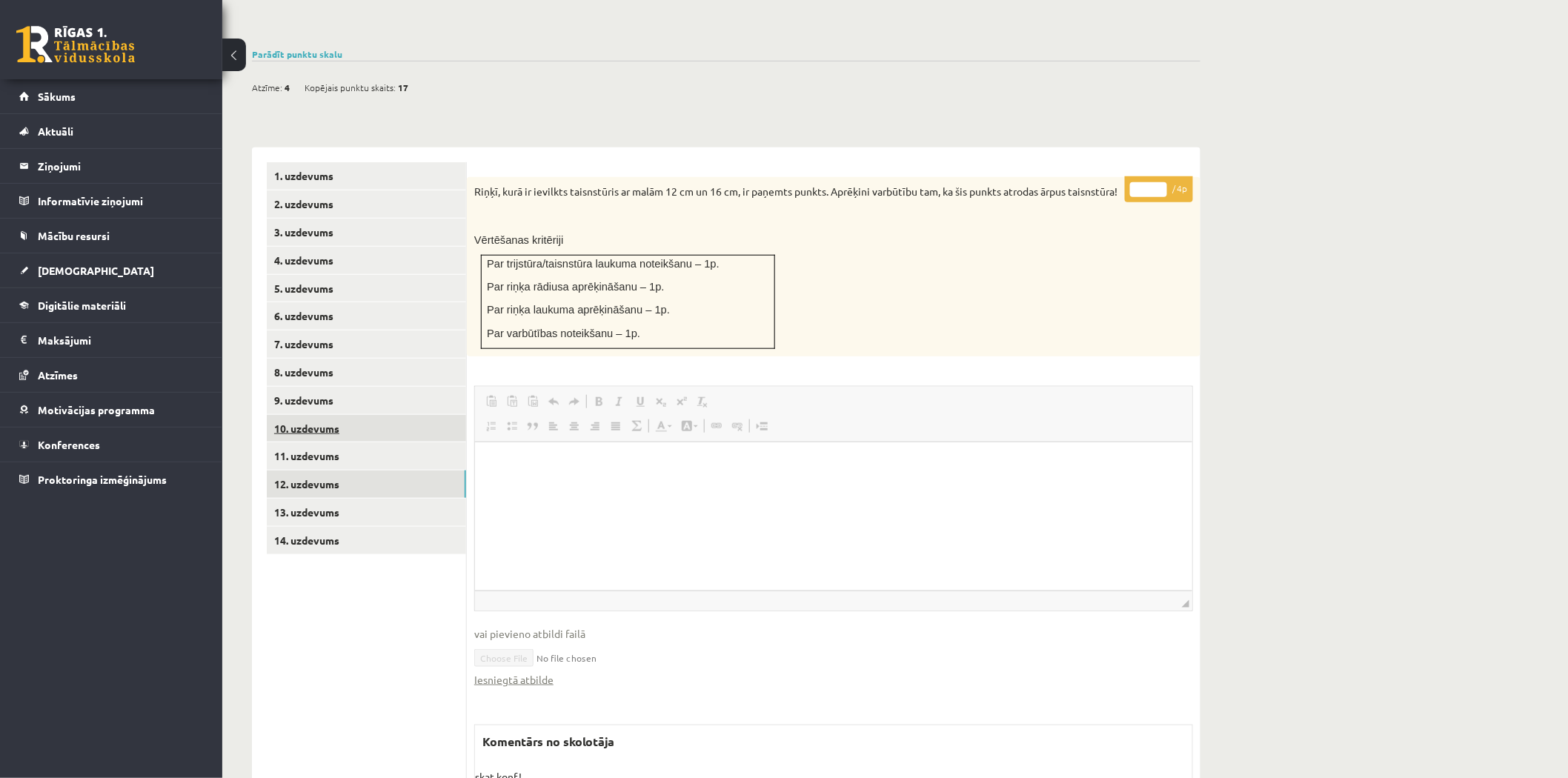
scroll to position [0, 0]
click at [359, 499] on link "13. uzdevums" at bounding box center [366, 512] width 199 height 27
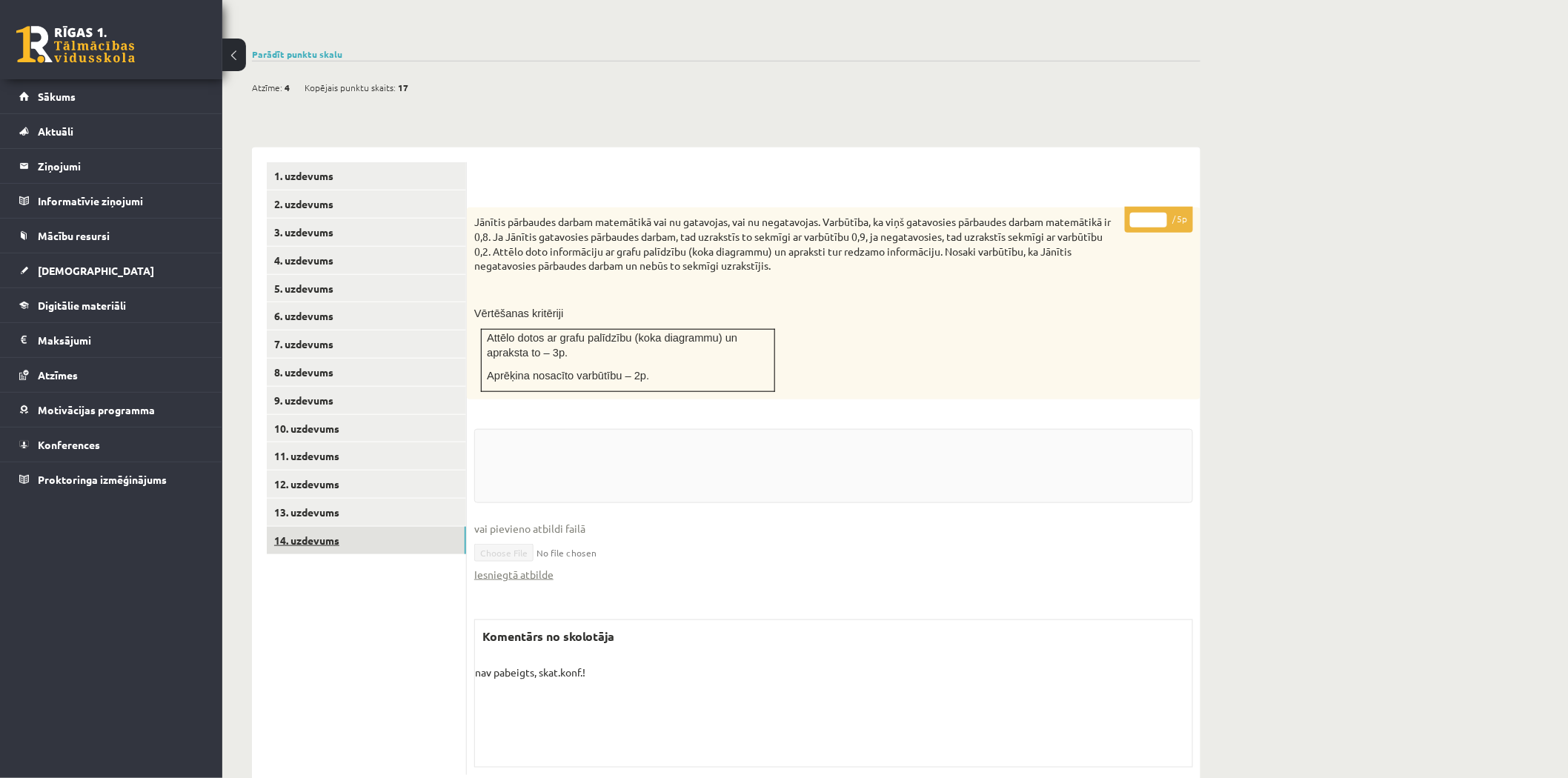
click at [353, 527] on link "14. uzdevums" at bounding box center [366, 540] width 199 height 27
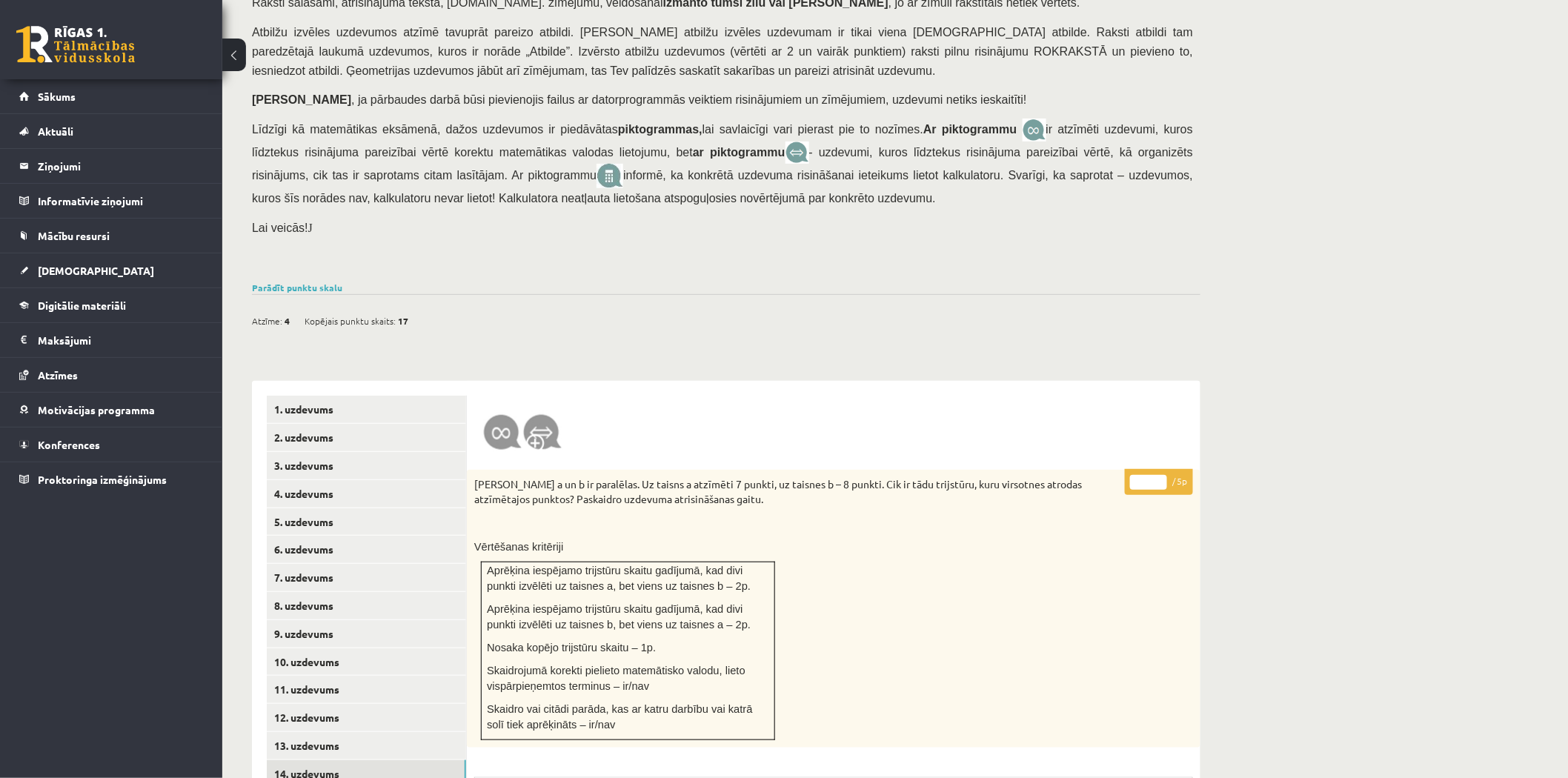
scroll to position [80, 0]
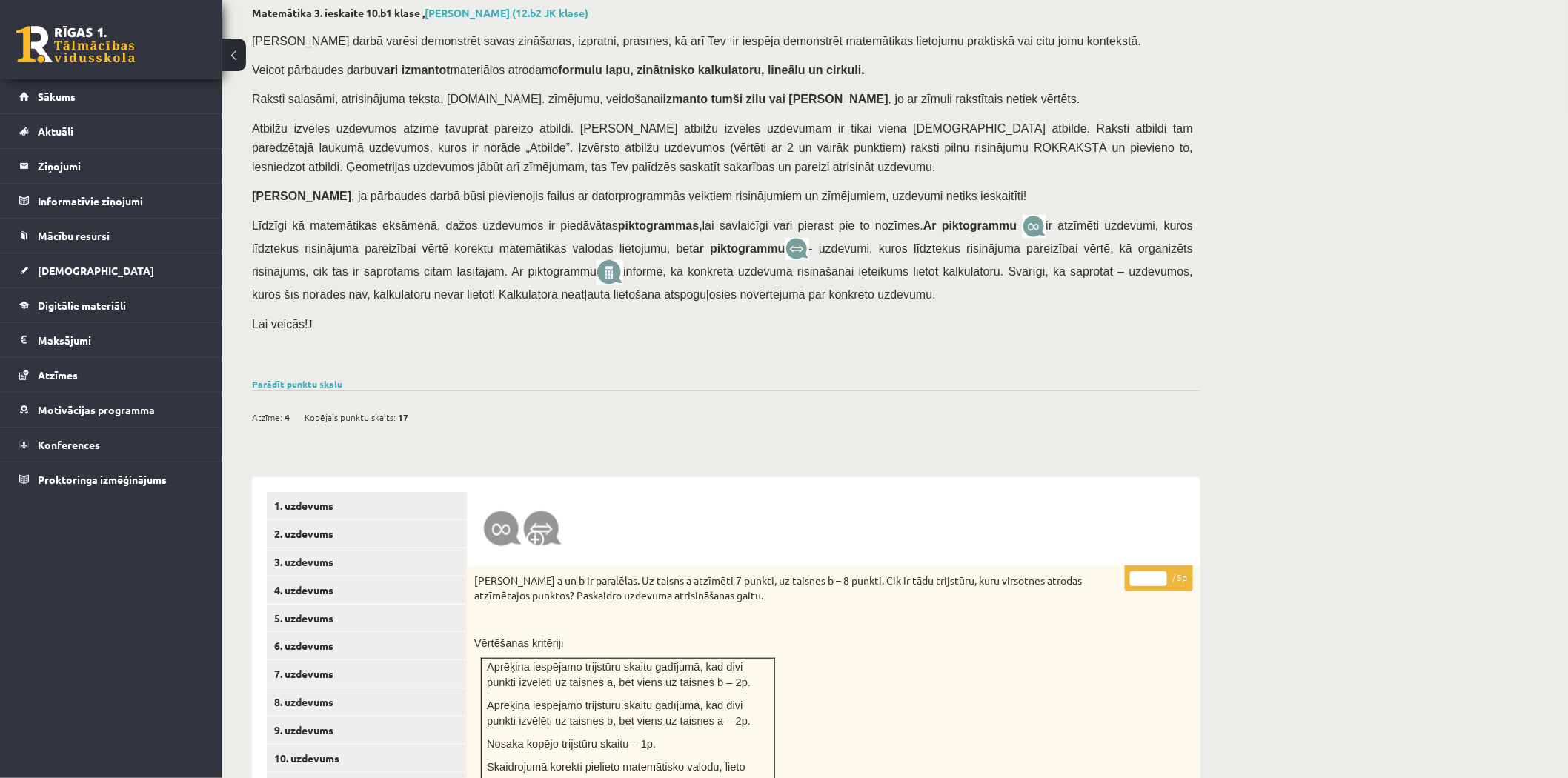
click at [301, 391] on div "Atzīme: 4 Kopējais punktu skaits: 17" at bounding box center [726, 409] width 948 height 38
click at [306, 378] on div "Parādīt punktu skalu Atzīme No Līdz 1 0 7 2 8 11 3 12 15 4 16 19 5 20 23 6 24 2…" at bounding box center [726, 384] width 948 height 13
click at [305, 378] on link "Parādīt punktu skalu" at bounding box center [297, 383] width 90 height 11
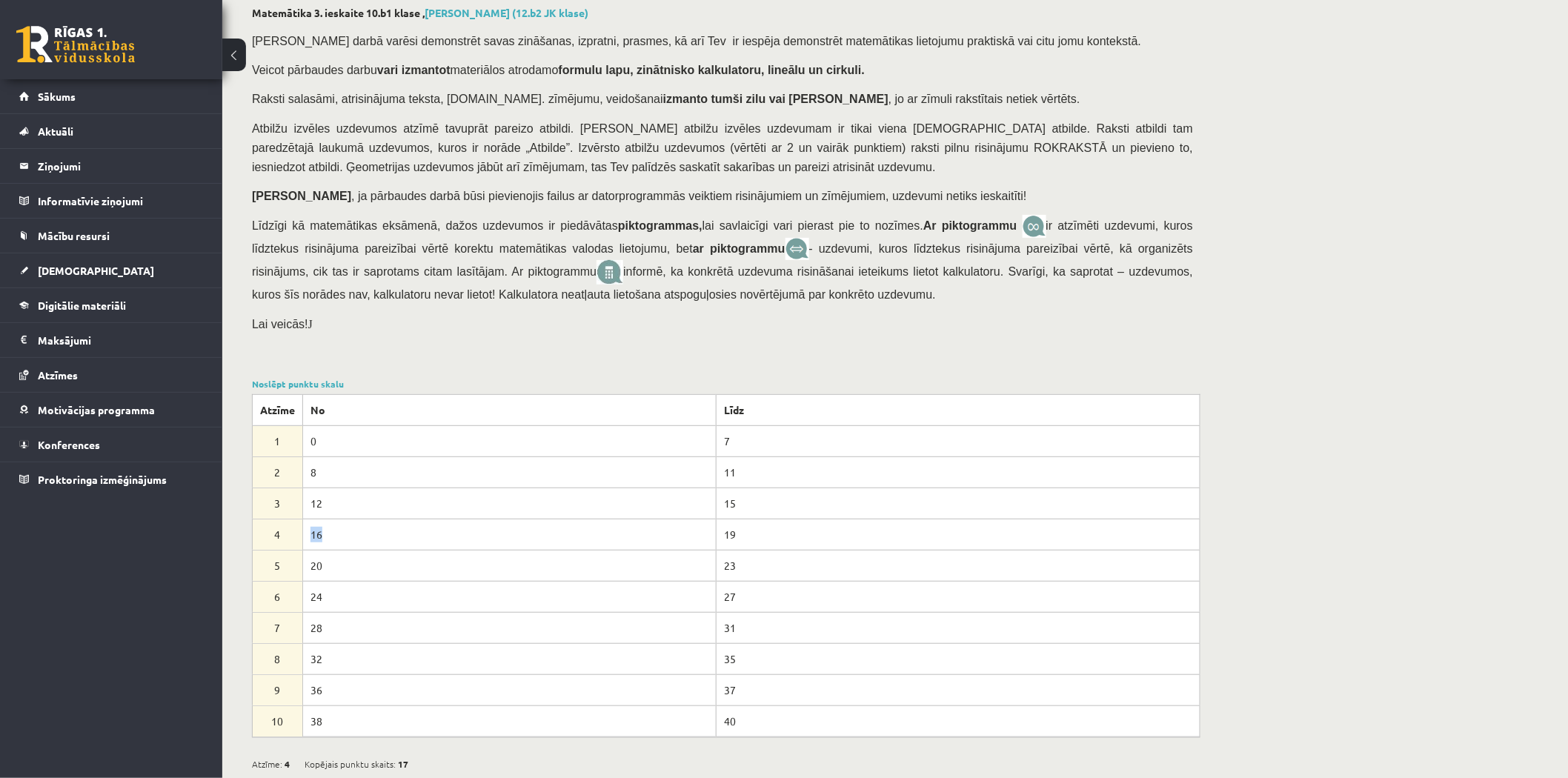
drag, startPoint x: 312, startPoint y: 524, endPoint x: 322, endPoint y: 522, distance: 10.2
click at [322, 522] on td "16" at bounding box center [510, 535] width 414 height 31
click at [323, 520] on td "16" at bounding box center [510, 535] width 414 height 31
click at [319, 378] on link "Noslēpt punktu skalu" at bounding box center [298, 383] width 92 height 11
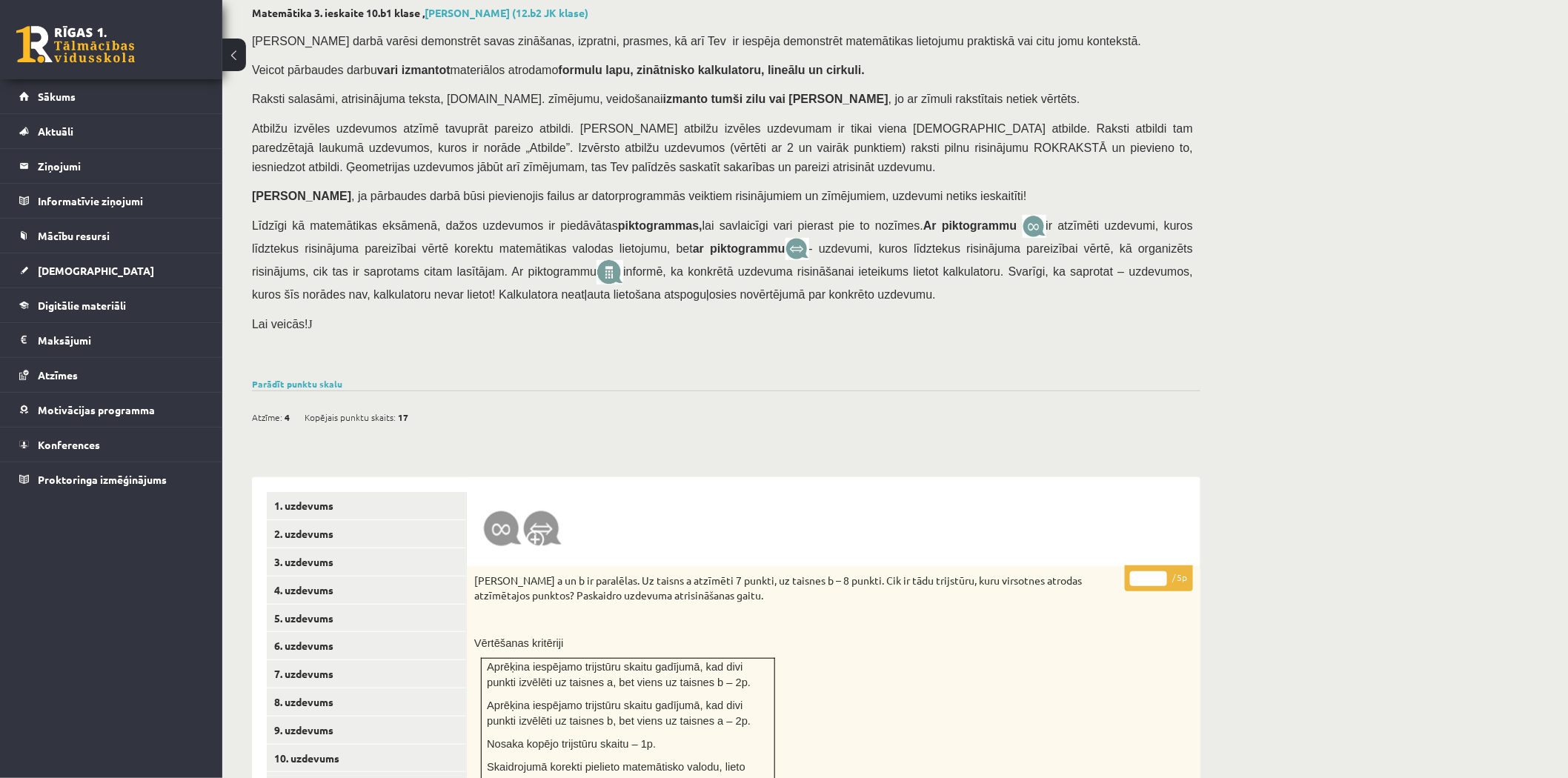
click at [128, 50] on link at bounding box center [75, 44] width 118 height 37
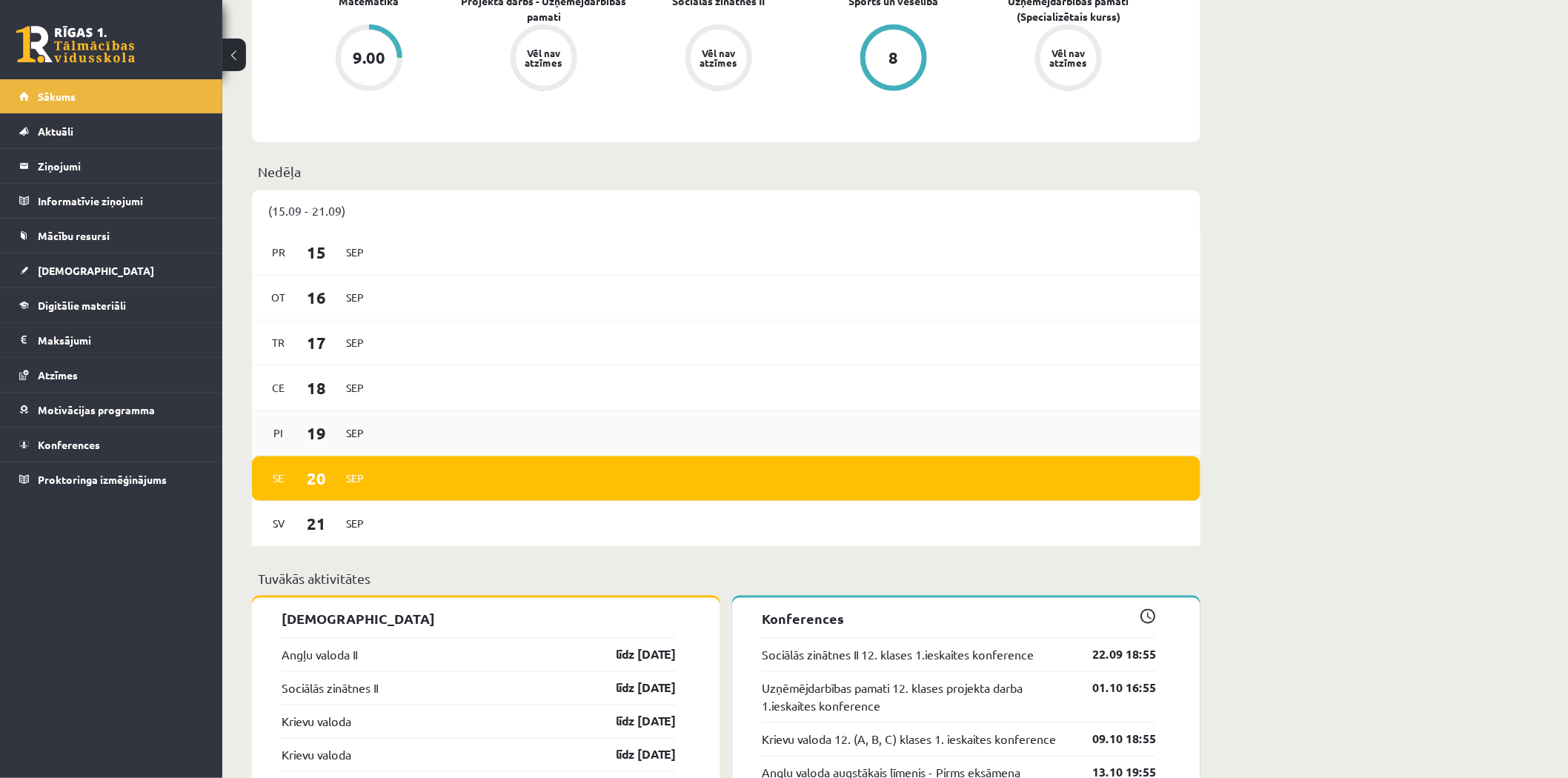
scroll to position [658, 0]
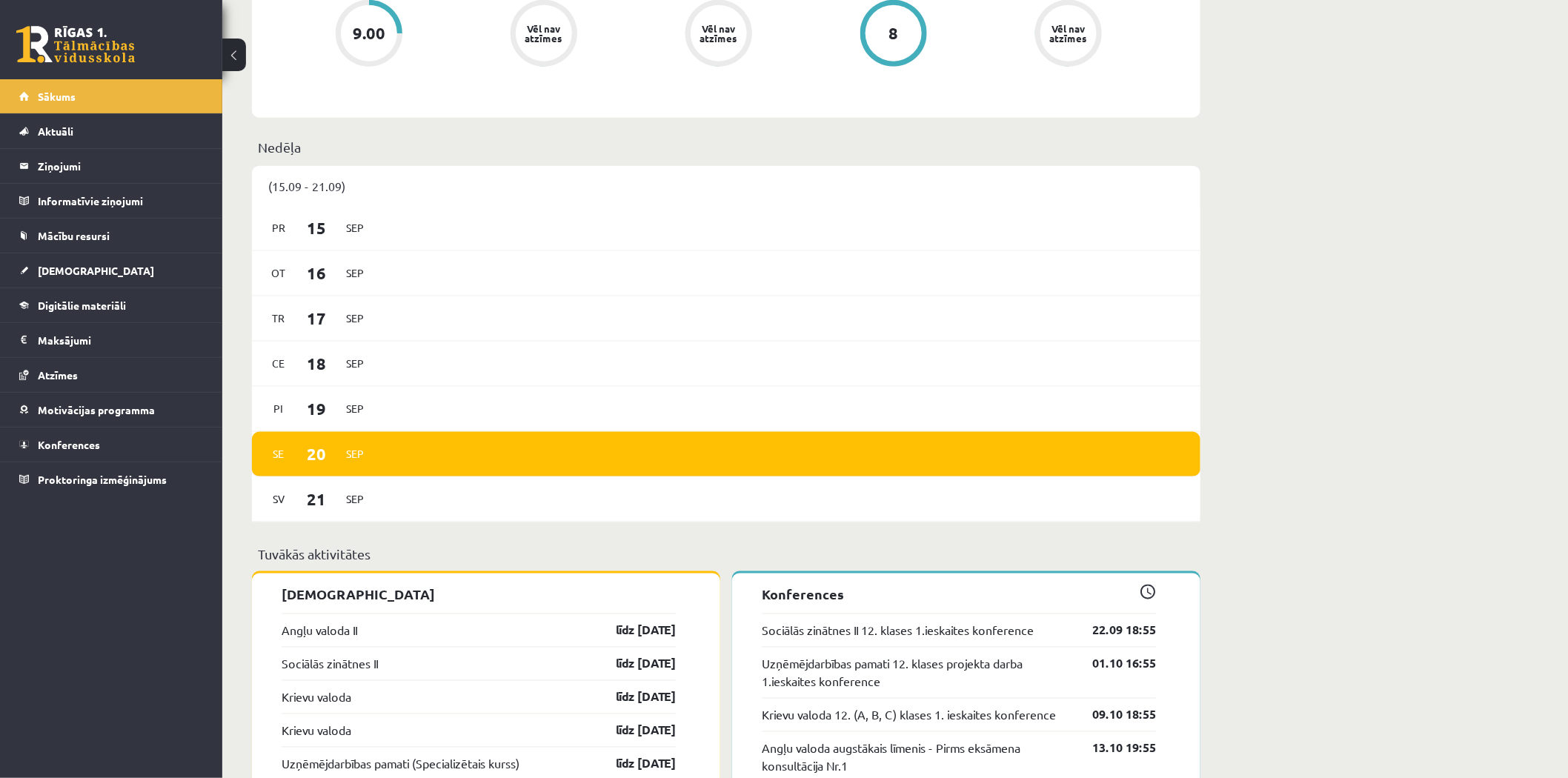
click at [1203, 383] on div "Sveiks, Kirils! Laipni lūgts savā Rīgas 1. Tālmācības vidusskolas skolnieka pro…" at bounding box center [726, 519] width 1008 height 2241
click at [1204, 156] on div "Sveiks, Kirils! Laipni lūgts savā Rīgas 1. Tālmācības vidusskolas skolnieka pro…" at bounding box center [726, 519] width 1008 height 2241
drag, startPoint x: 1288, startPoint y: 213, endPoint x: 1270, endPoint y: 205, distance: 19.7
click at [1270, 206] on div "Sveiks, Kirils! Laipni lūgts savā Rīgas 1. Tālmācības vidusskolas skolnieka pro…" at bounding box center [894, 519] width 1345 height 2241
click at [106, 50] on link at bounding box center [75, 44] width 118 height 37
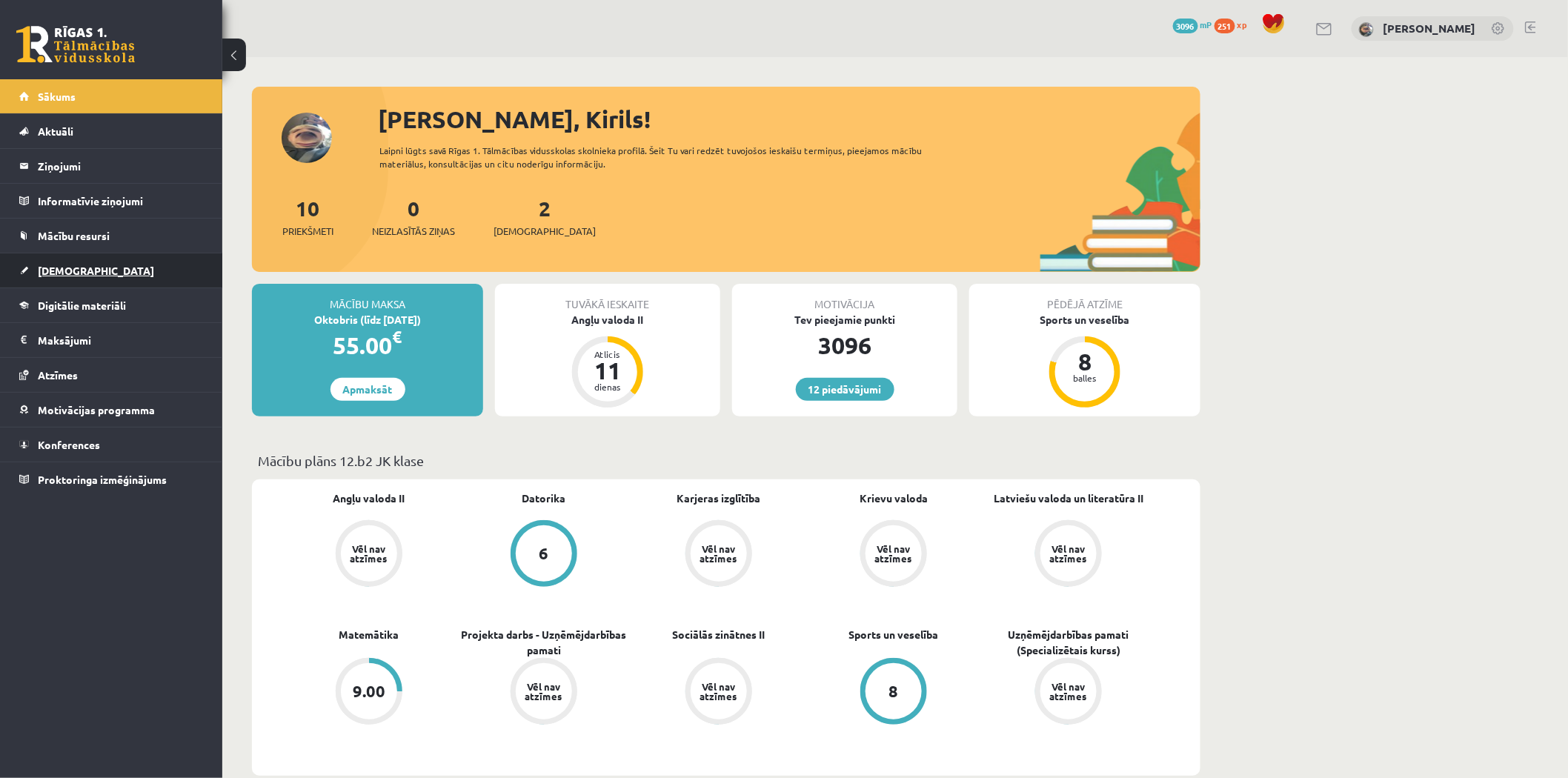
click at [133, 265] on link "[DEMOGRAPHIC_DATA]" at bounding box center [111, 271] width 185 height 34
